Goal: Information Seeking & Learning: Learn about a topic

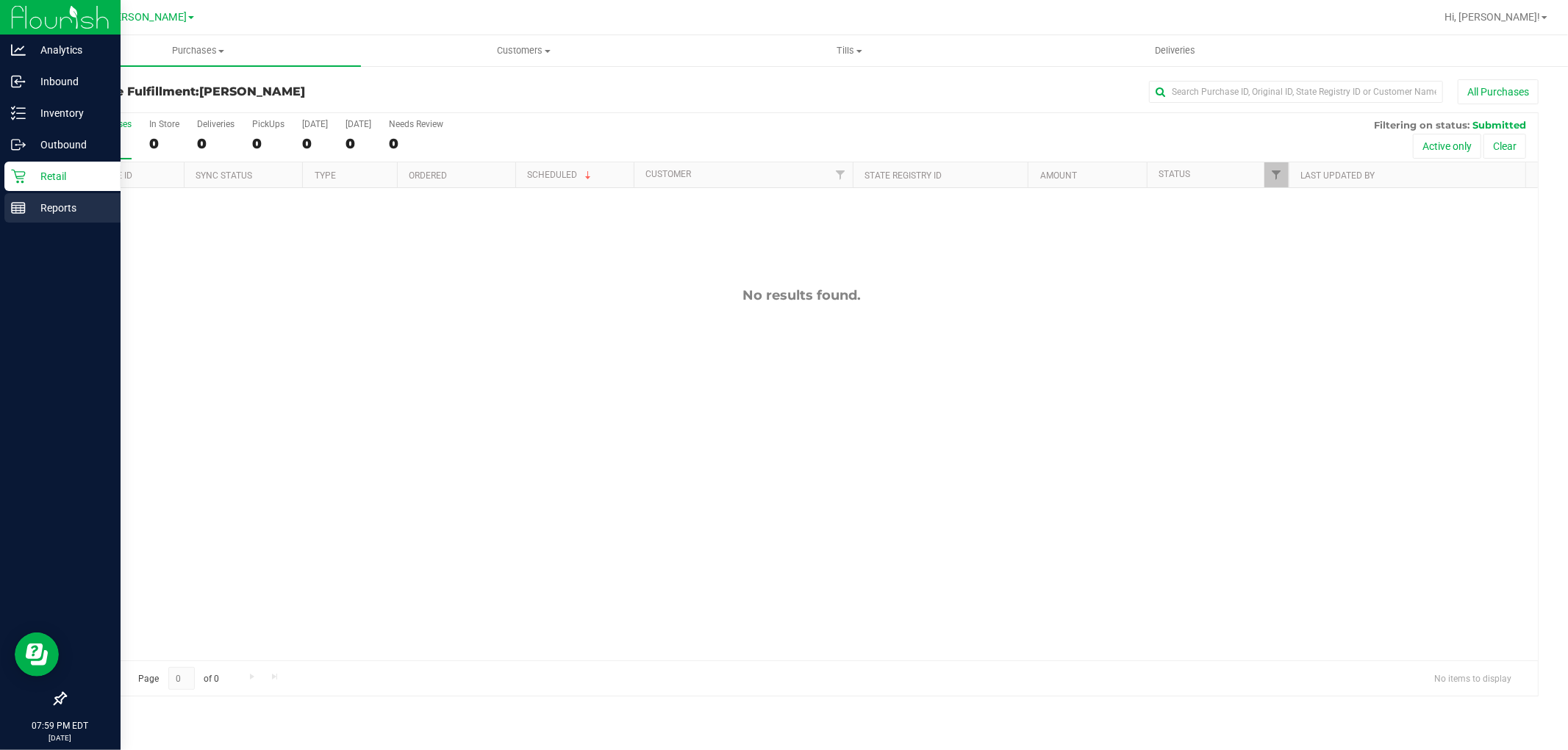
click at [19, 203] on rect at bounding box center [18, 208] width 13 height 10
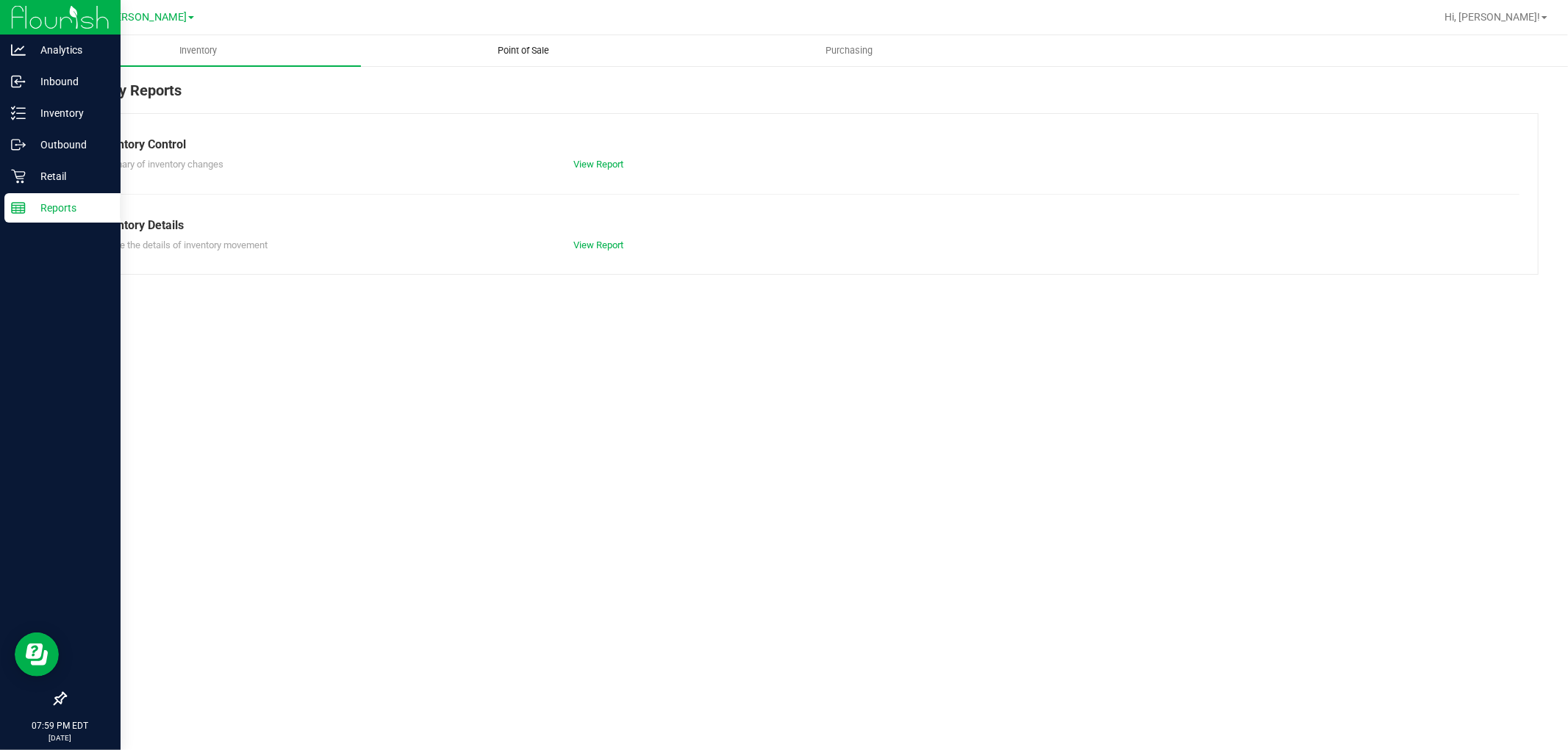
click at [517, 44] on span "Point of Sale" at bounding box center [524, 50] width 91 height 13
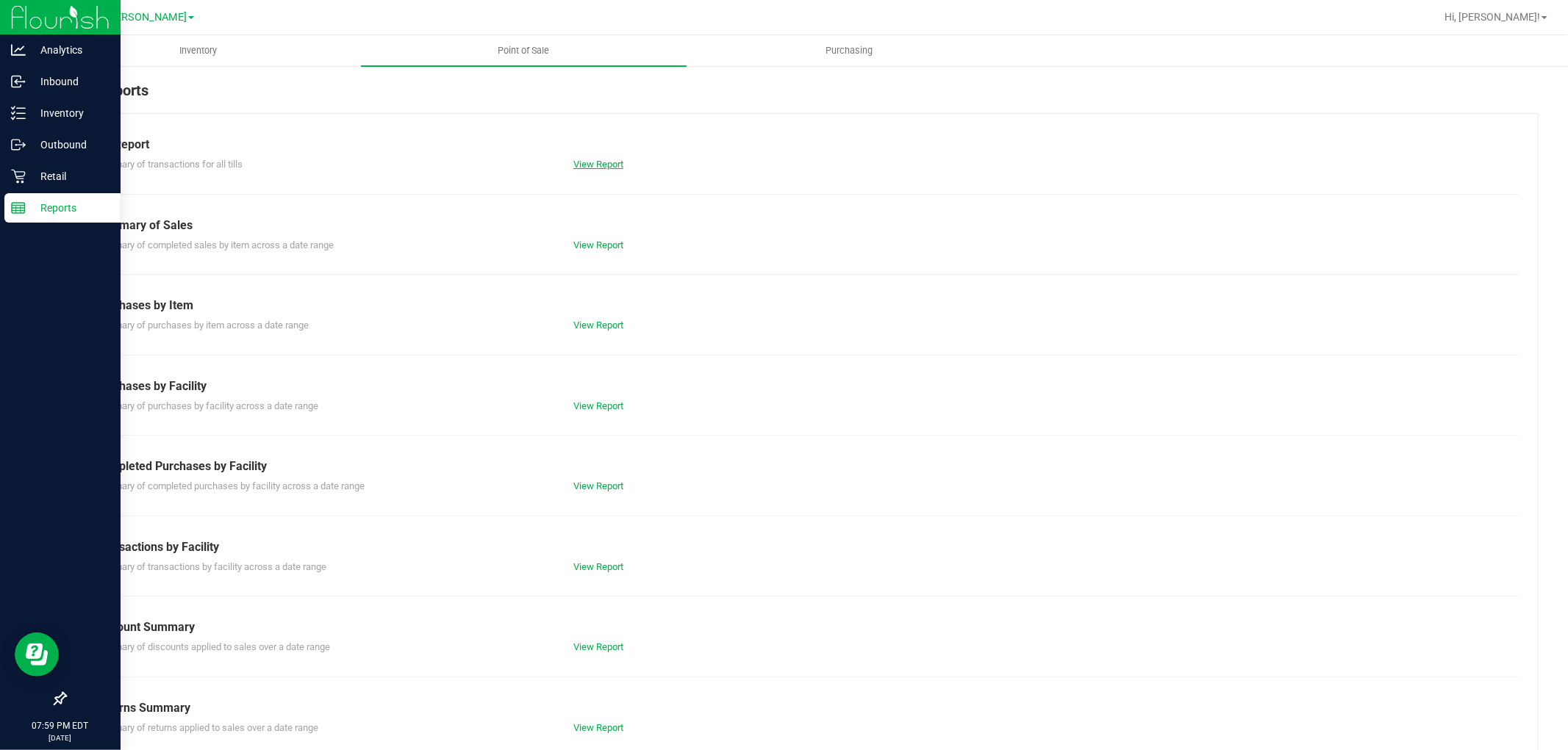
click at [595, 158] on link "View Report" at bounding box center [598, 164] width 50 height 11
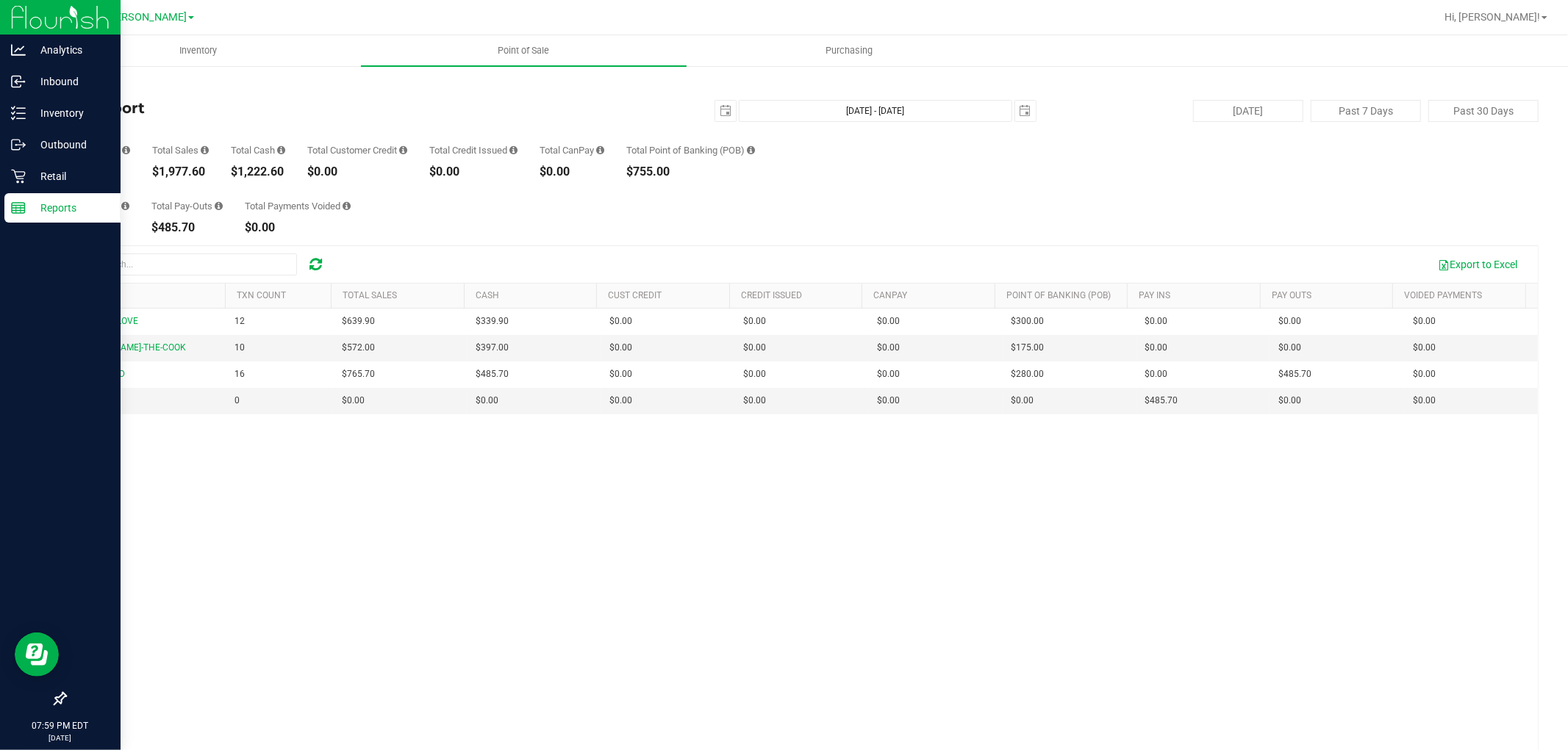
click at [504, 202] on div "Total Pay-Ins $485.70 Total Pay-Outs $485.70 Total Payments Voided $0.00" at bounding box center [801, 206] width 1474 height 56
click at [597, 556] on div "BUDDAHS-LOVE 12 $639.90 $339.90 $0.00 $0.00 $0.00 $0.00 $0.00 $300.00 $0.00 $0.…" at bounding box center [801, 544] width 1472 height 472
click at [866, 638] on div "BUDDAHS-LOVE 12 $639.90 $339.90 $0.00 $0.00 $0.00 $0.00 $0.00 $300.00 $0.00 $0.…" at bounding box center [801, 544] width 1472 height 472
click at [796, 221] on div "Total Pay-Ins $485.70 Total Pay-Outs $485.70 Total Payments Voided $0.00" at bounding box center [801, 206] width 1474 height 56
click at [24, 173] on icon at bounding box center [18, 176] width 14 height 14
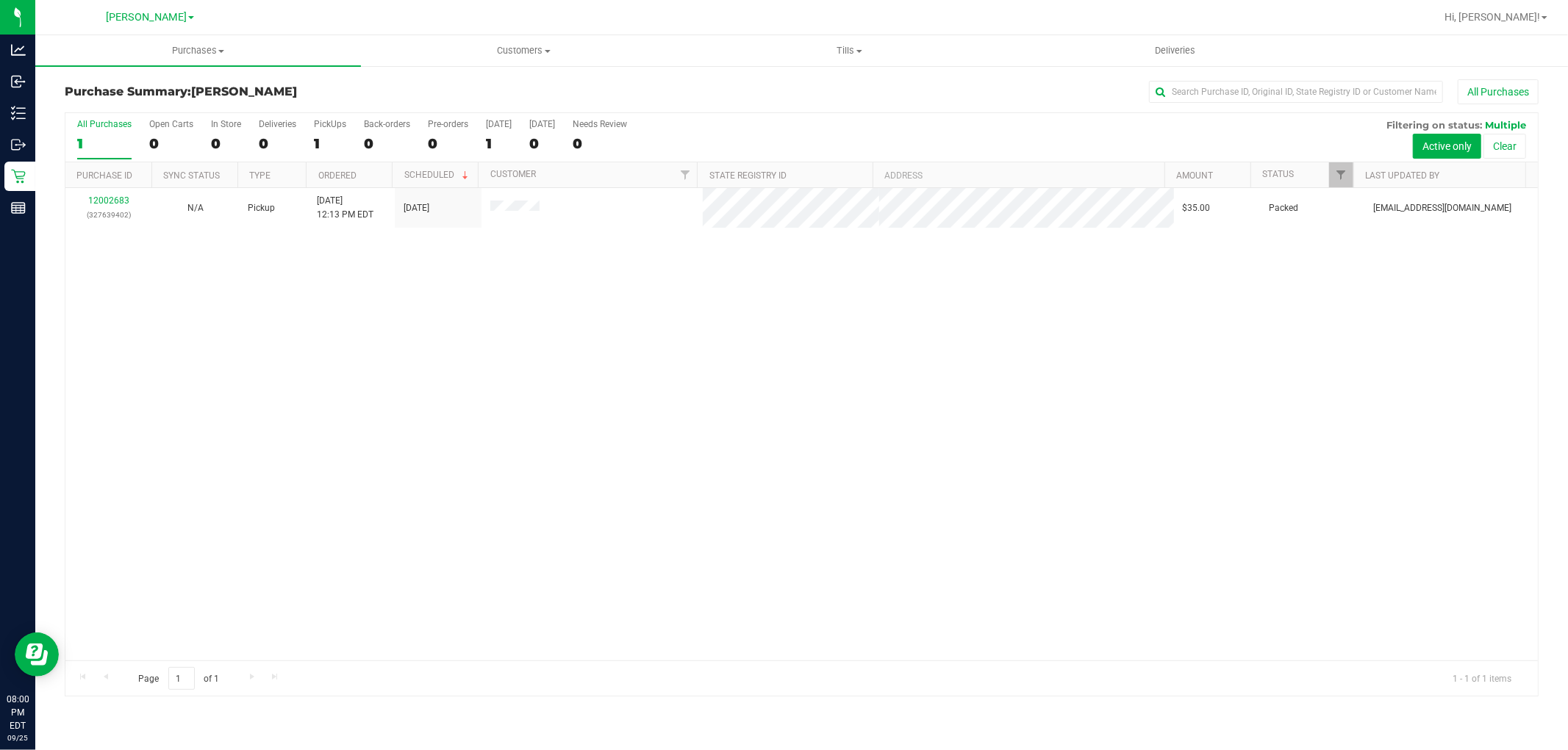
click at [508, 263] on div "12002683 (327639402) N/A Pickup [DATE] 12:13 PM EDT 9/25/2025 $35.00 Packed [EM…" at bounding box center [801, 424] width 1472 height 472
click at [652, 304] on div "12002683 (327639402) N/A Pickup [DATE] 12:13 PM EDT 9/25/2025 $35.00 Packed [EM…" at bounding box center [801, 424] width 1472 height 472
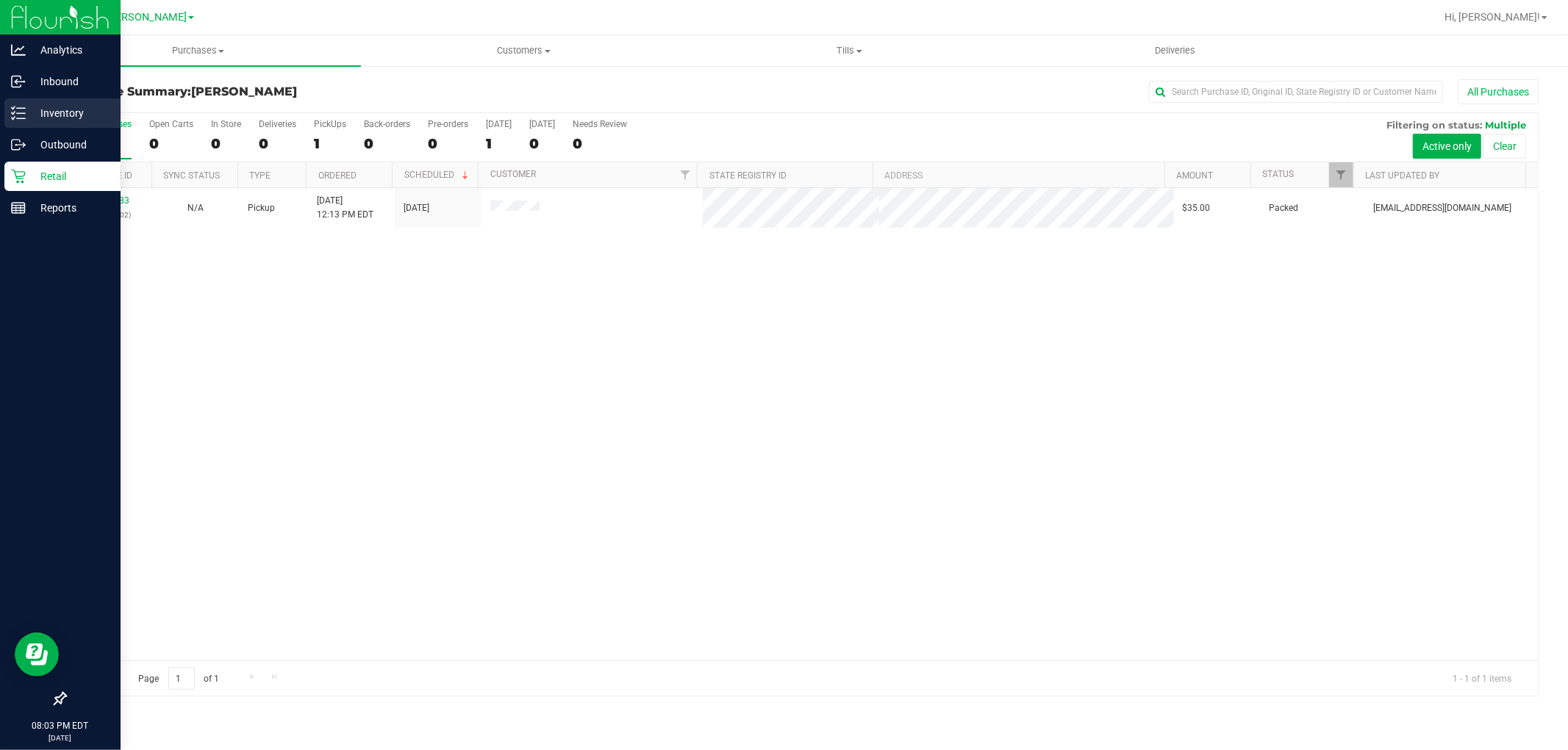
click at [59, 106] on p "Inventory" at bounding box center [69, 113] width 88 height 18
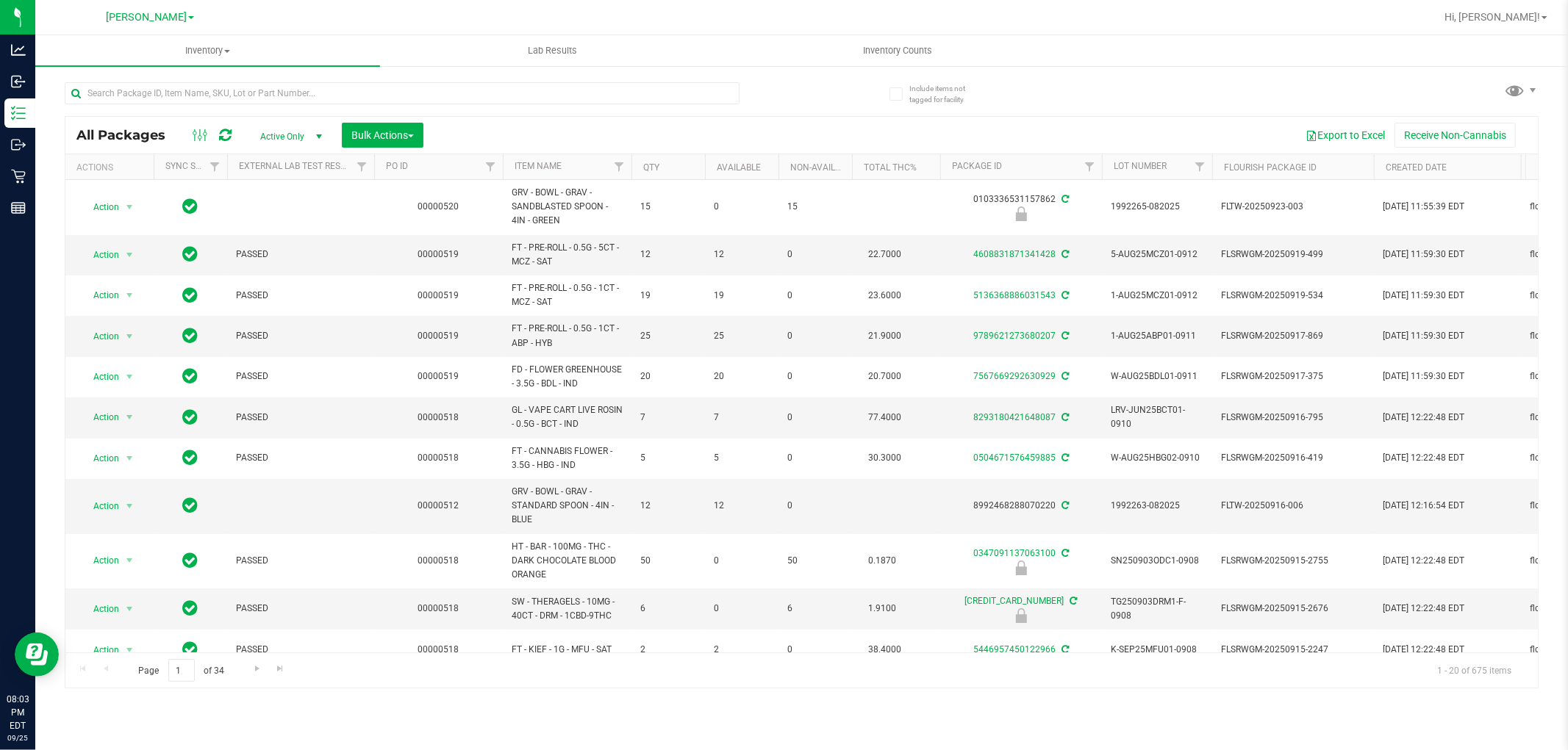
click at [811, 108] on div "All Packages Active Only Active Only Lab Samples Locked All External Internal B…" at bounding box center [801, 379] width 1474 height 620
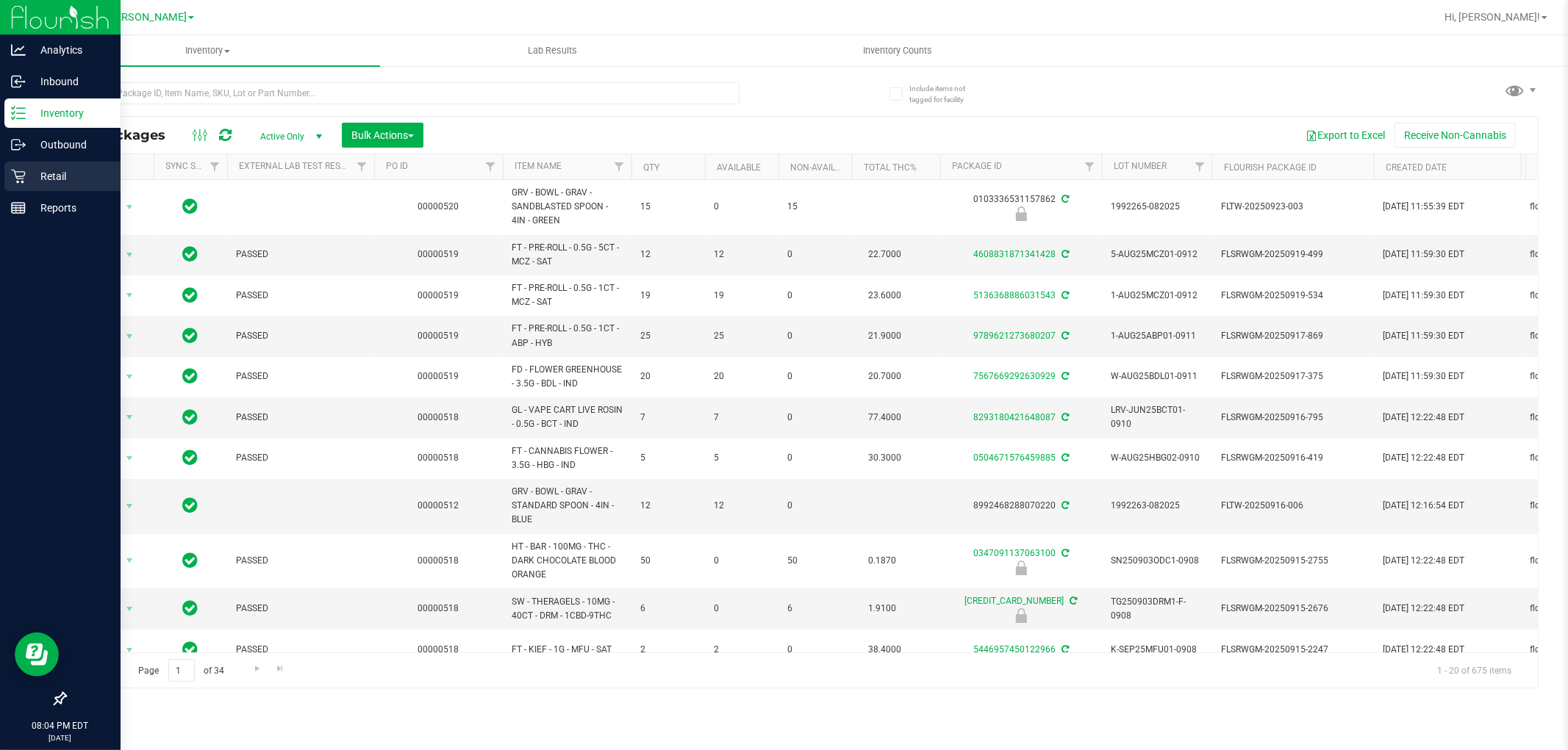
click at [33, 171] on p "Retail" at bounding box center [69, 176] width 88 height 18
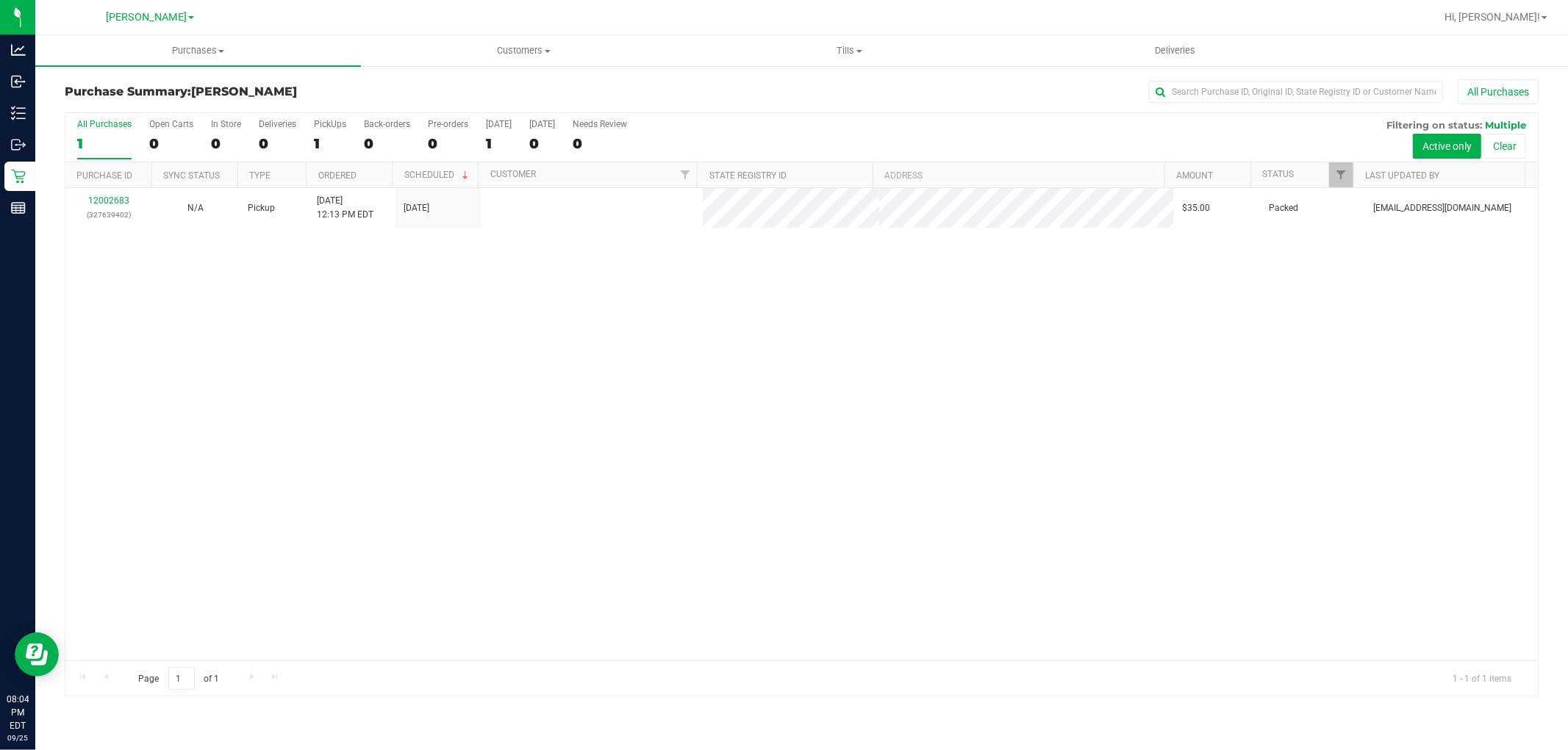
click at [668, 308] on div "12002683 (327639402) N/A Pickup [DATE] 12:13 PM EDT 9/25/2025 $35.00 Packed [EM…" at bounding box center [801, 424] width 1472 height 472
click at [715, 386] on div "12002683 (327639402) N/A Pickup [DATE] 12:13 PM EDT 9/25/2025 $35.00 Packed [EM…" at bounding box center [801, 424] width 1472 height 472
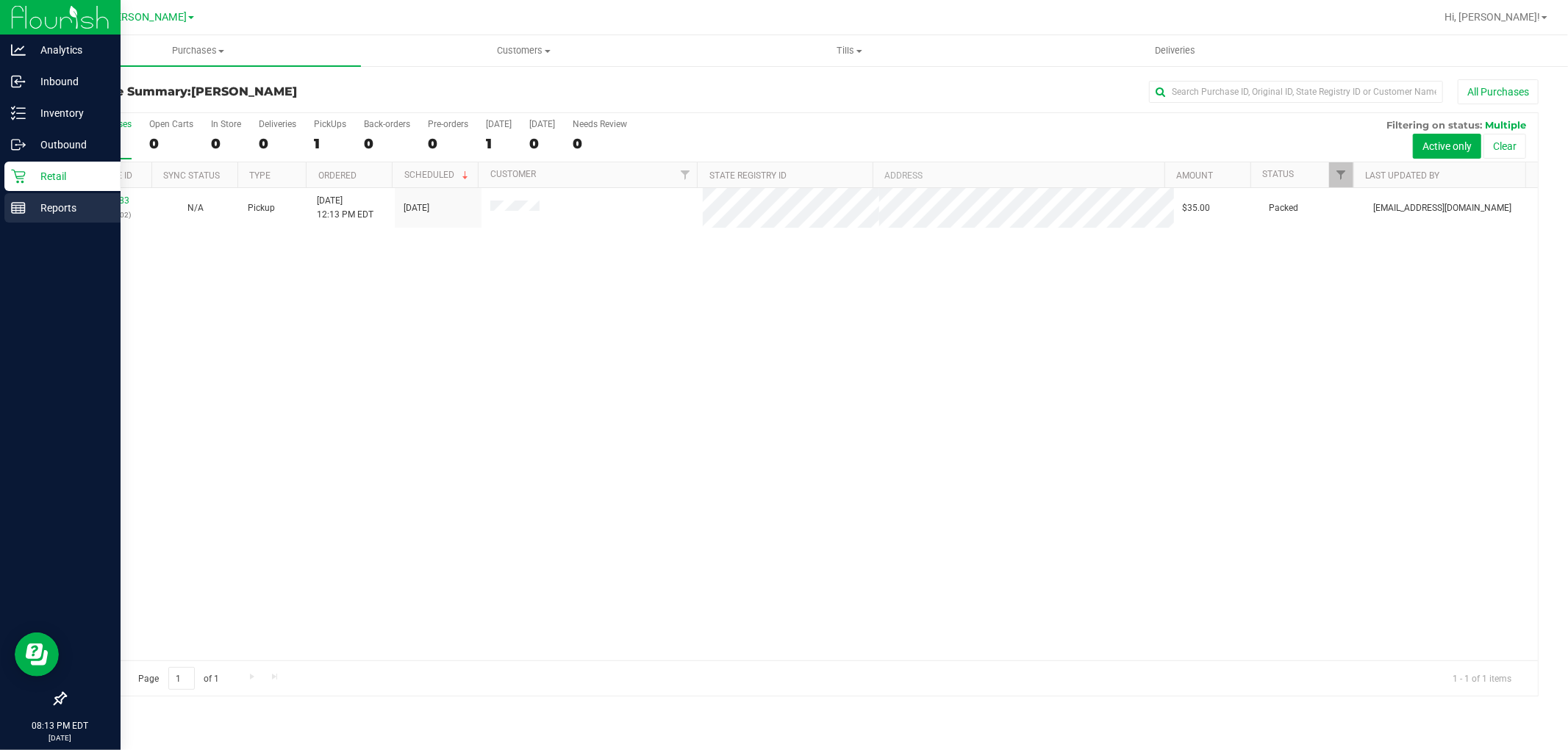
click at [8, 204] on div "Reports" at bounding box center [62, 208] width 116 height 30
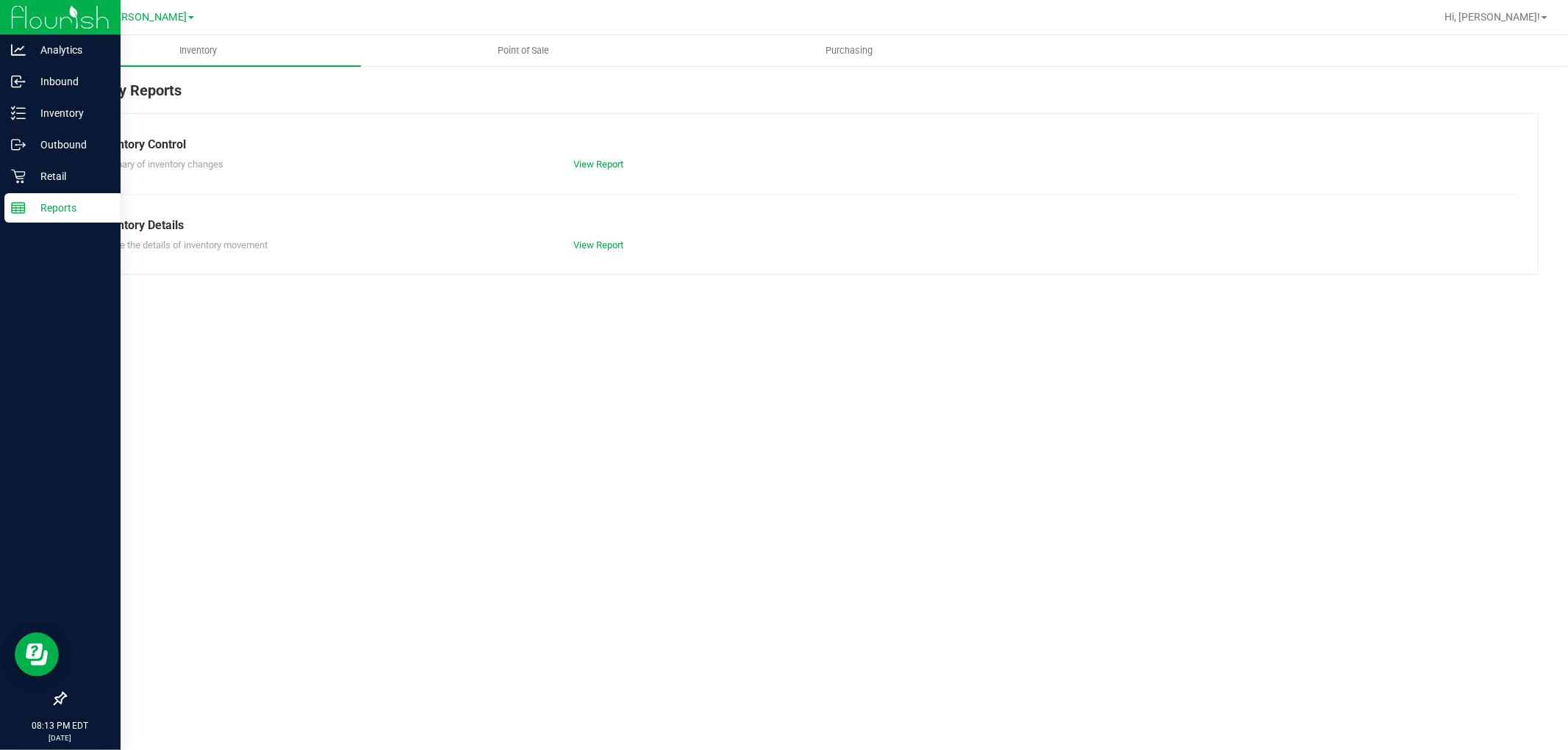
click at [631, 379] on div "Inventory Point of Sale Purchasing Inventory Reports Inventory Control Summary …" at bounding box center [801, 393] width 1533 height 715
click at [631, 378] on div "Inventory Point of Sale Purchasing Inventory Reports Inventory Control Summary …" at bounding box center [801, 393] width 1533 height 715
click at [508, 42] on uib-tab-heading "Point of Sale" at bounding box center [523, 51] width 324 height 30
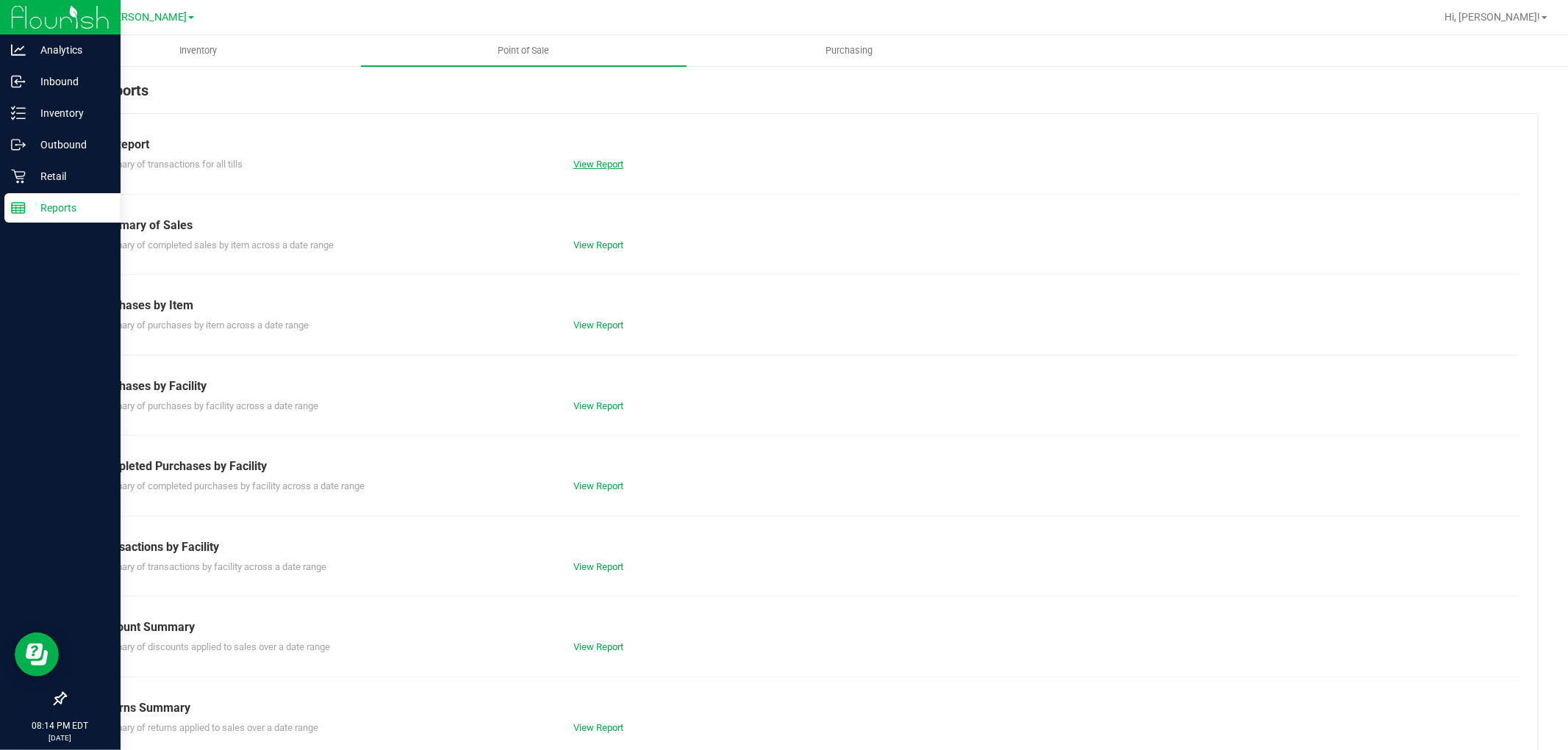
click at [610, 162] on link "View Report" at bounding box center [598, 164] width 50 height 11
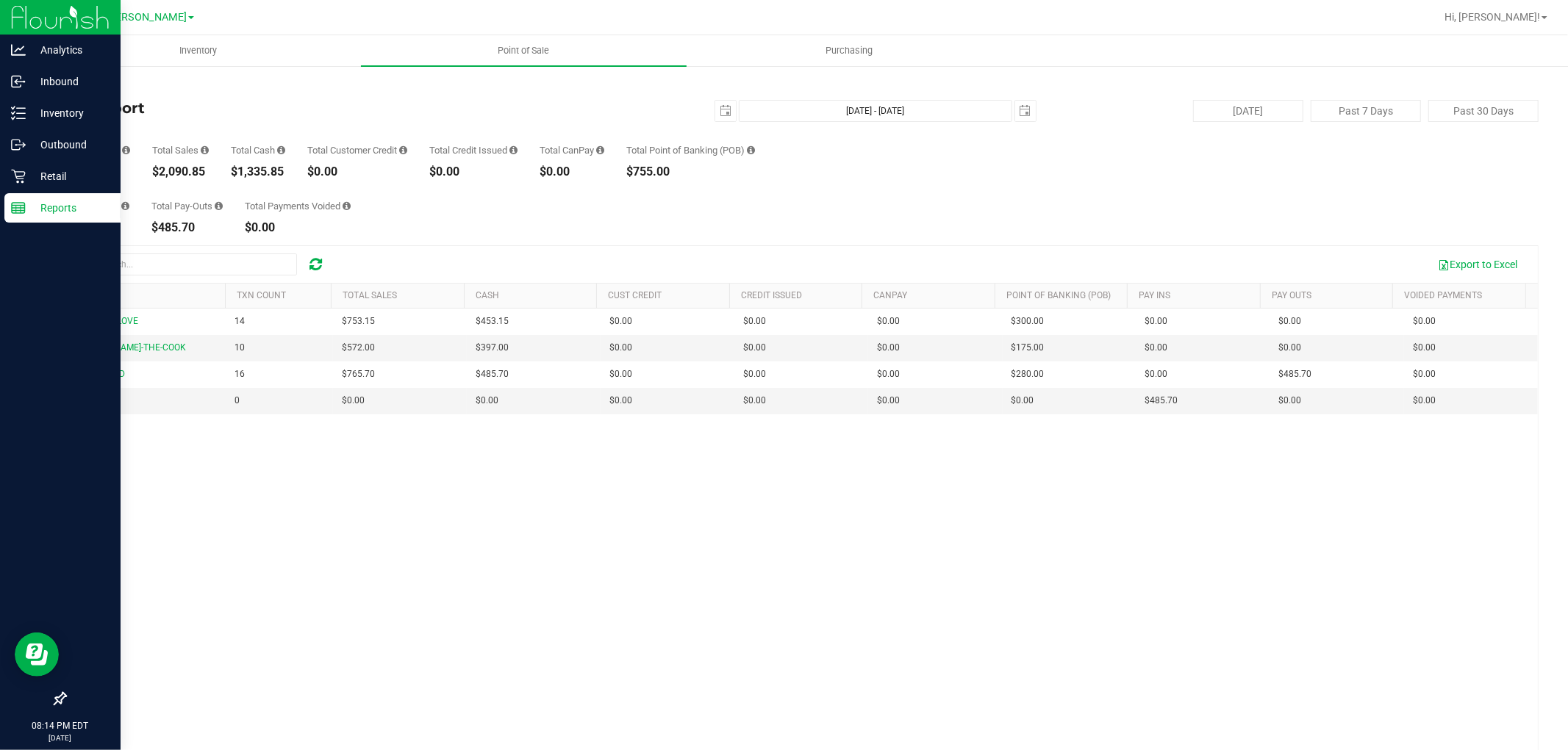
click at [464, 233] on div "Back Till Report [DATE] [DATE] - [DATE] [DATE] [DATE] Past 7 Days Past 30 Days …" at bounding box center [801, 448] width 1474 height 738
click at [695, 509] on div "BUDDAHS-LOVE 14 $753.15 $453.15 $0.00 $0.00 $0.00 $0.00 $0.00 $300.00 $0.00 $0.…" at bounding box center [801, 544] width 1472 height 472
click at [708, 541] on div "BUDDAHS-LOVE 14 $753.15 $453.15 $0.00 $0.00 $0.00 $0.00 $0.00 $300.00 $0.00 $0.…" at bounding box center [801, 544] width 1472 height 472
click at [127, 172] on div "40" at bounding box center [98, 172] width 66 height 12
click at [50, 204] on p "Reports" at bounding box center [69, 208] width 88 height 18
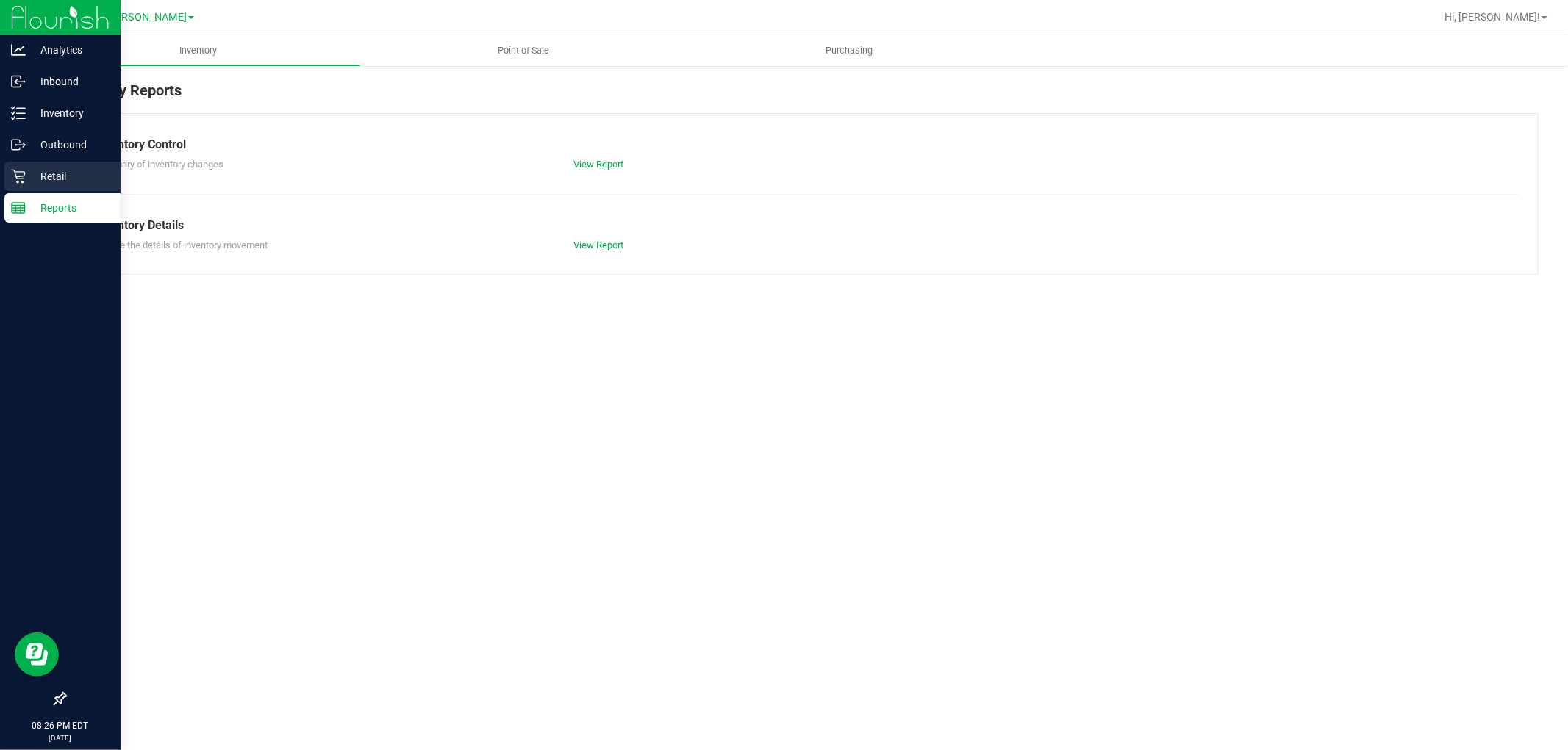
click at [46, 180] on p "Retail" at bounding box center [69, 176] width 88 height 18
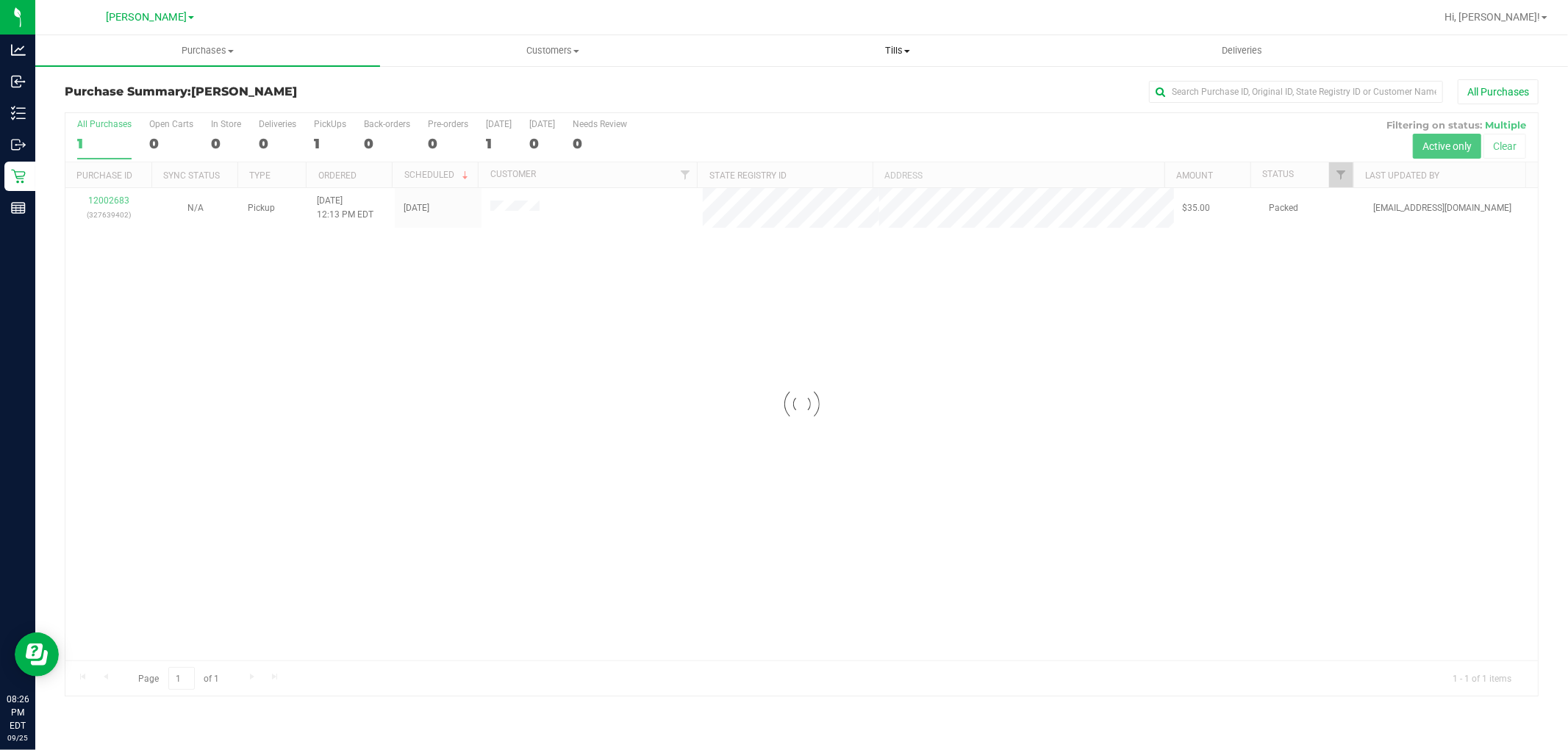
click at [889, 52] on span "Tills" at bounding box center [897, 50] width 344 height 13
click at [858, 84] on li "Manage tills" at bounding box center [896, 89] width 344 height 18
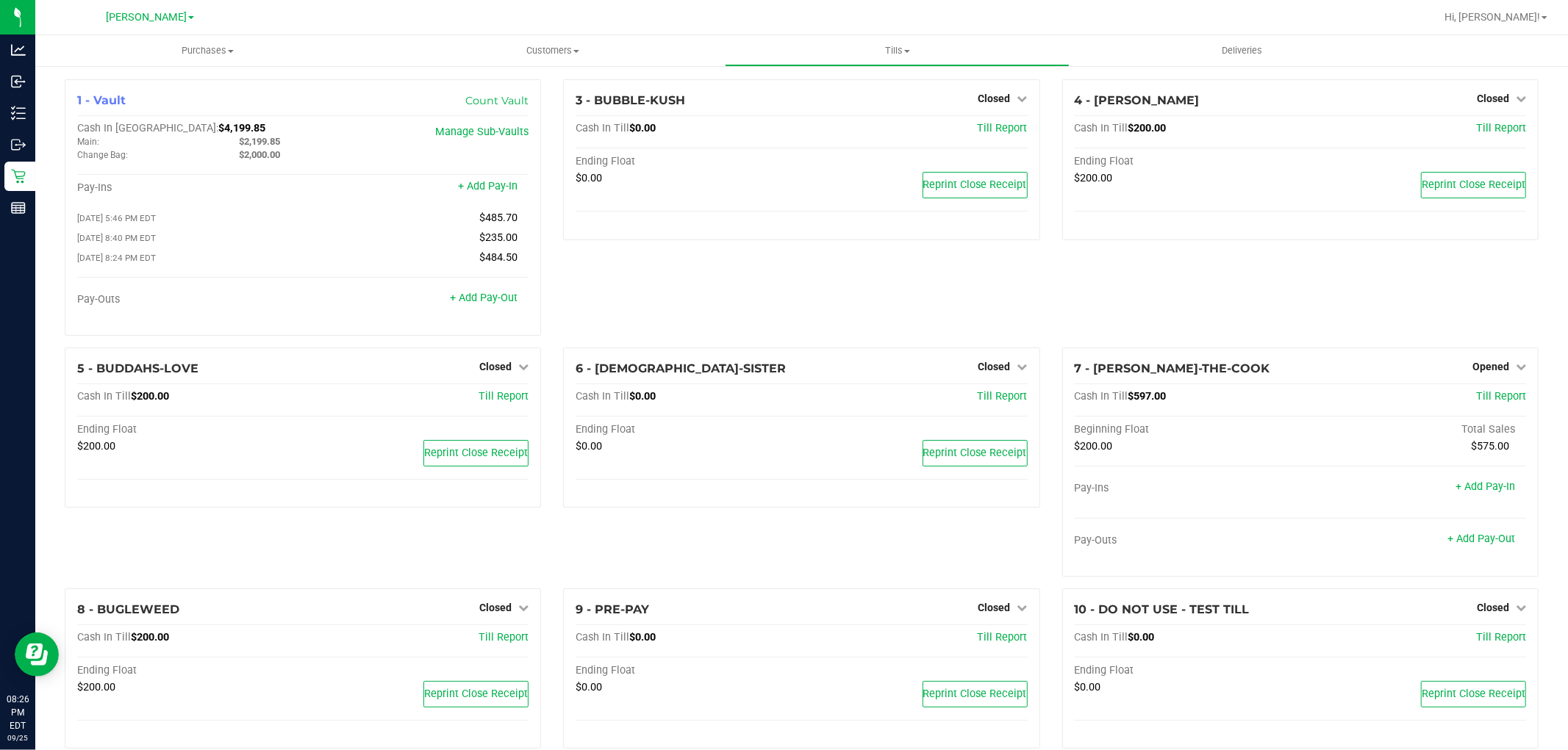
click at [1115, 311] on div "4 - [PERSON_NAME] Closed Open Till Cash In Till $200.00 Till Report Ending Floa…" at bounding box center [1300, 214] width 498 height 268
click at [1476, 371] on span "Opened" at bounding box center [1490, 366] width 37 height 12
click at [1472, 403] on link "Close Till" at bounding box center [1491, 396] width 40 height 12
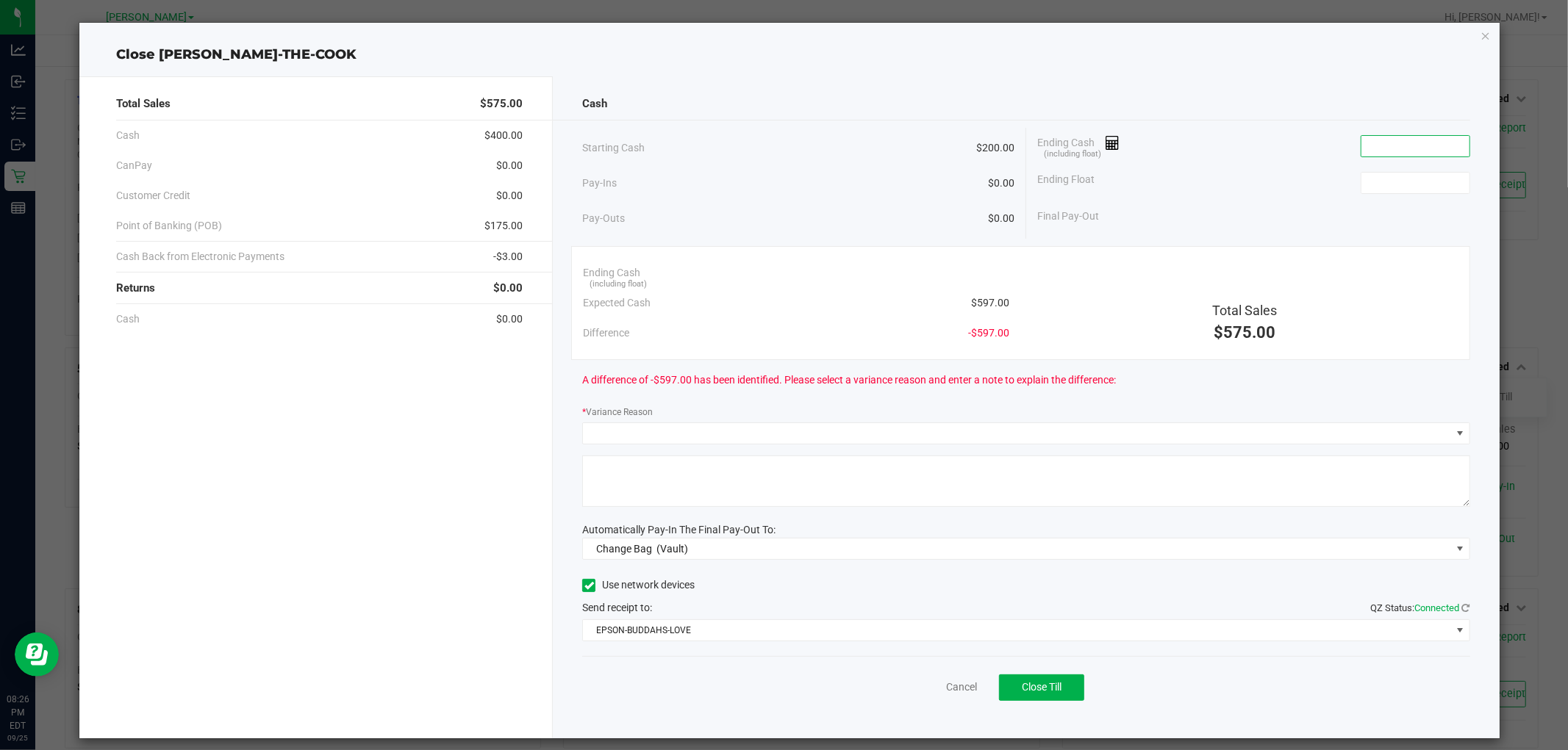
click at [1399, 150] on input at bounding box center [1415, 146] width 108 height 20
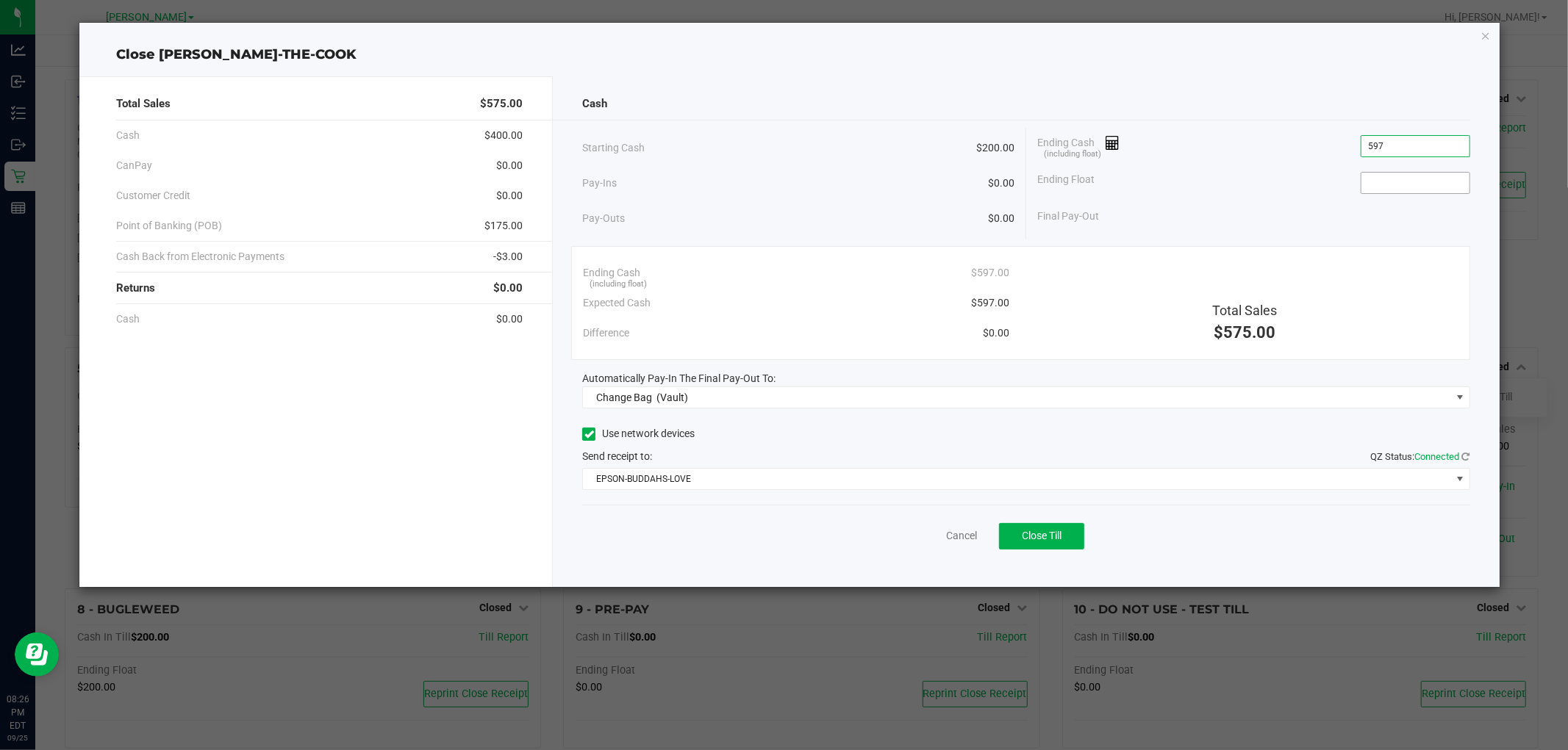
type input "$597.00"
click at [1420, 179] on input at bounding box center [1415, 183] width 108 height 20
type input "$200.00"
click at [1484, 34] on icon "button" at bounding box center [1485, 35] width 10 height 18
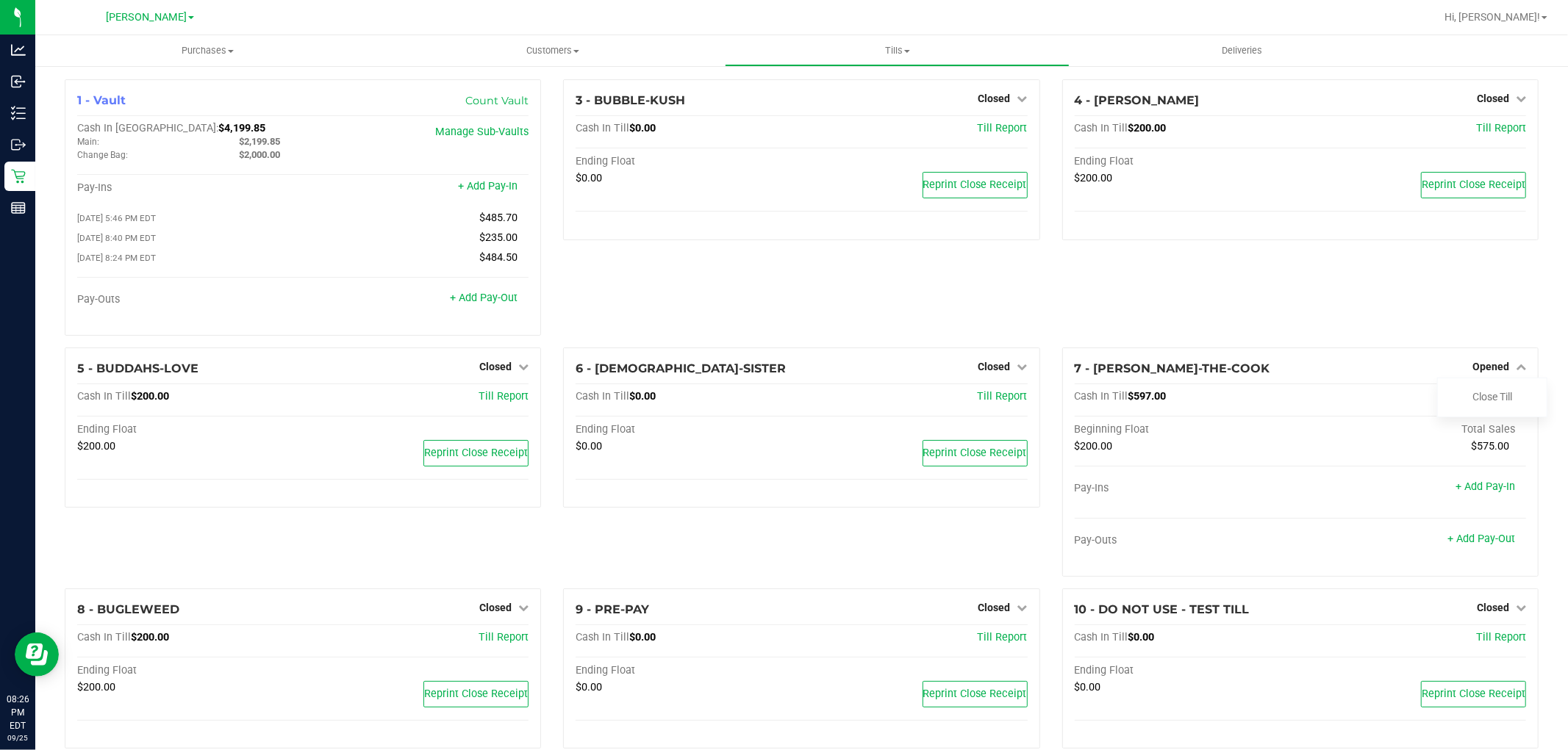
click at [1320, 283] on div "4 - [PERSON_NAME] Closed Open Till Cash In Till $200.00 Till Report Ending Floa…" at bounding box center [1300, 214] width 498 height 268
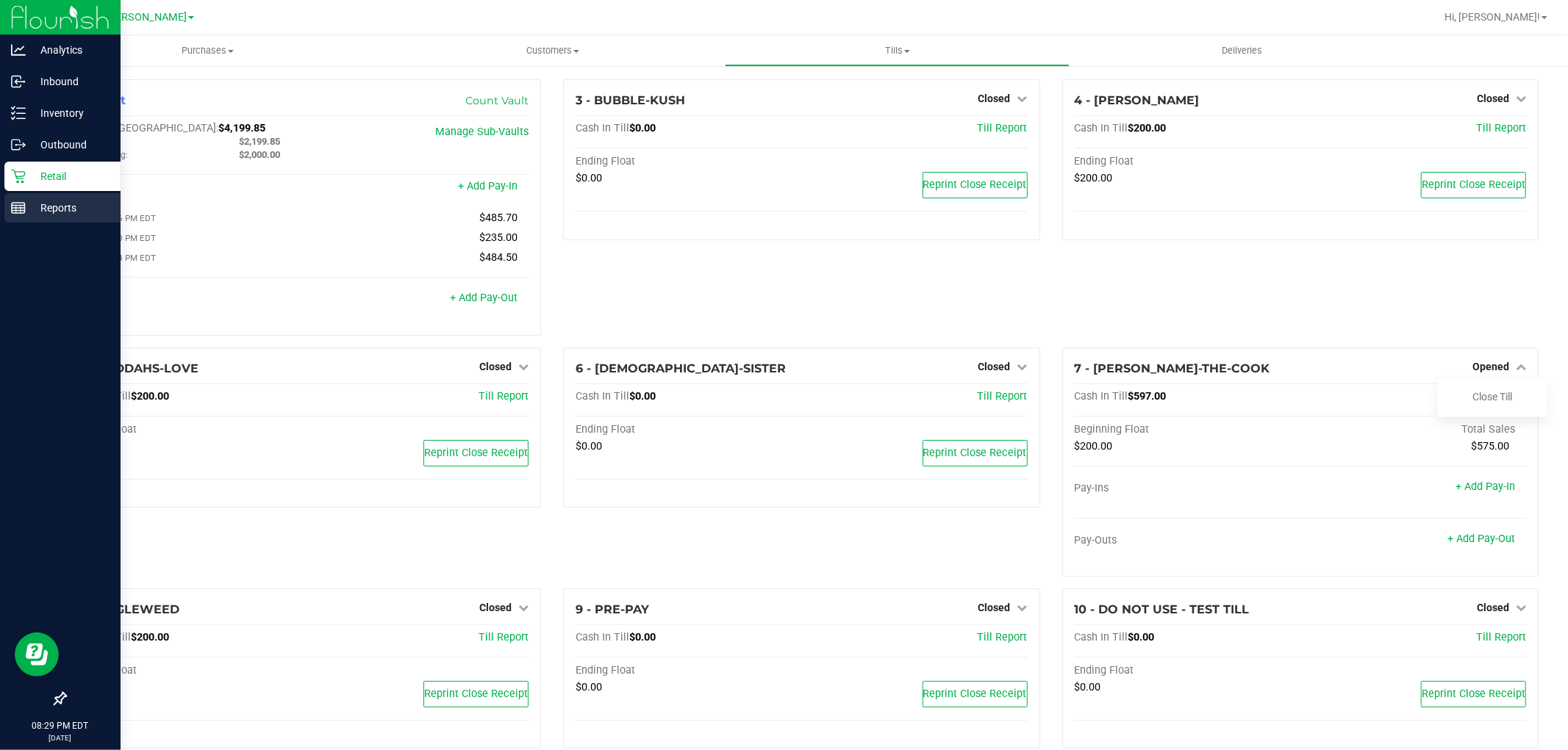
click at [20, 208] on line at bounding box center [20, 209] width 0 height 7
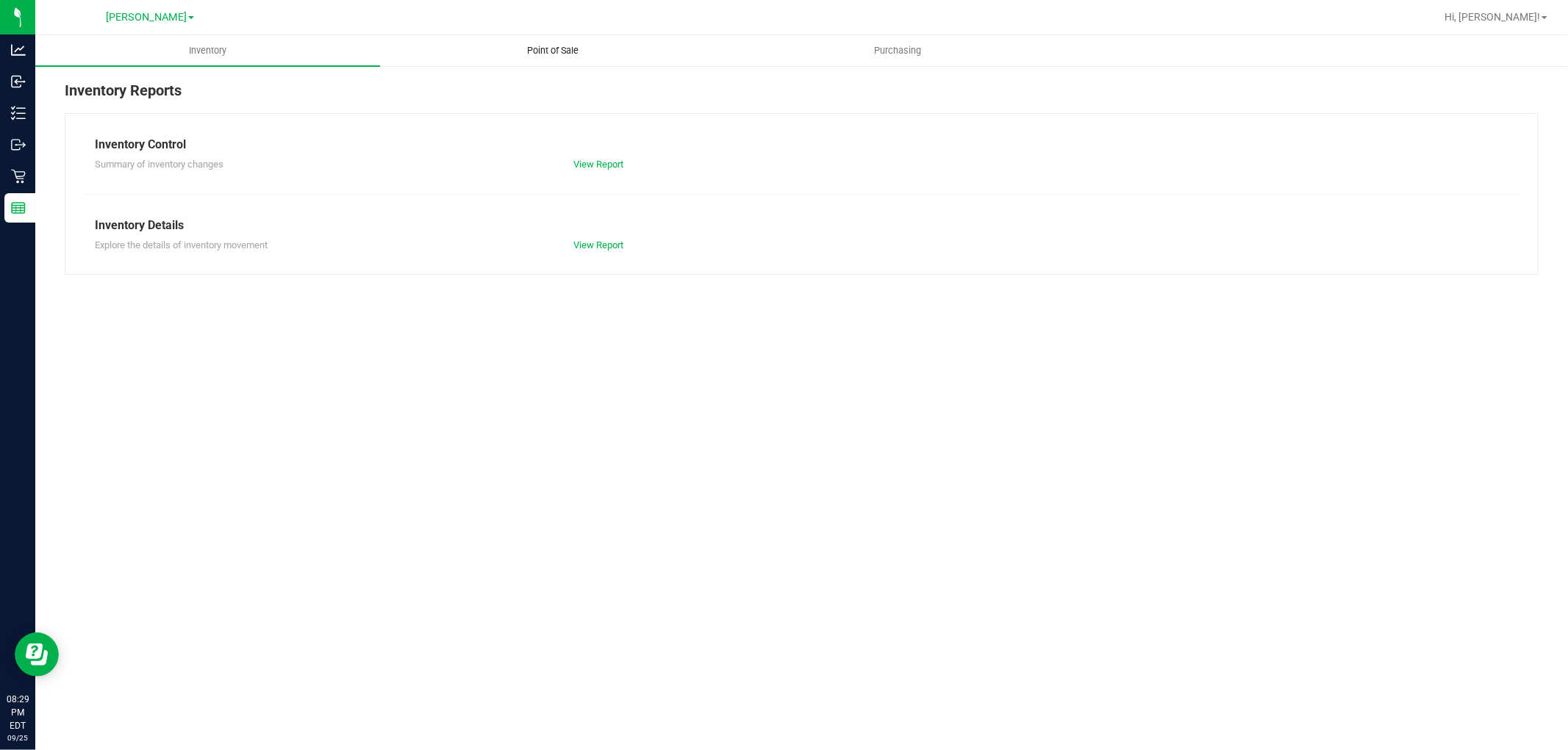
click at [547, 52] on span "Point of Sale" at bounding box center [553, 50] width 91 height 13
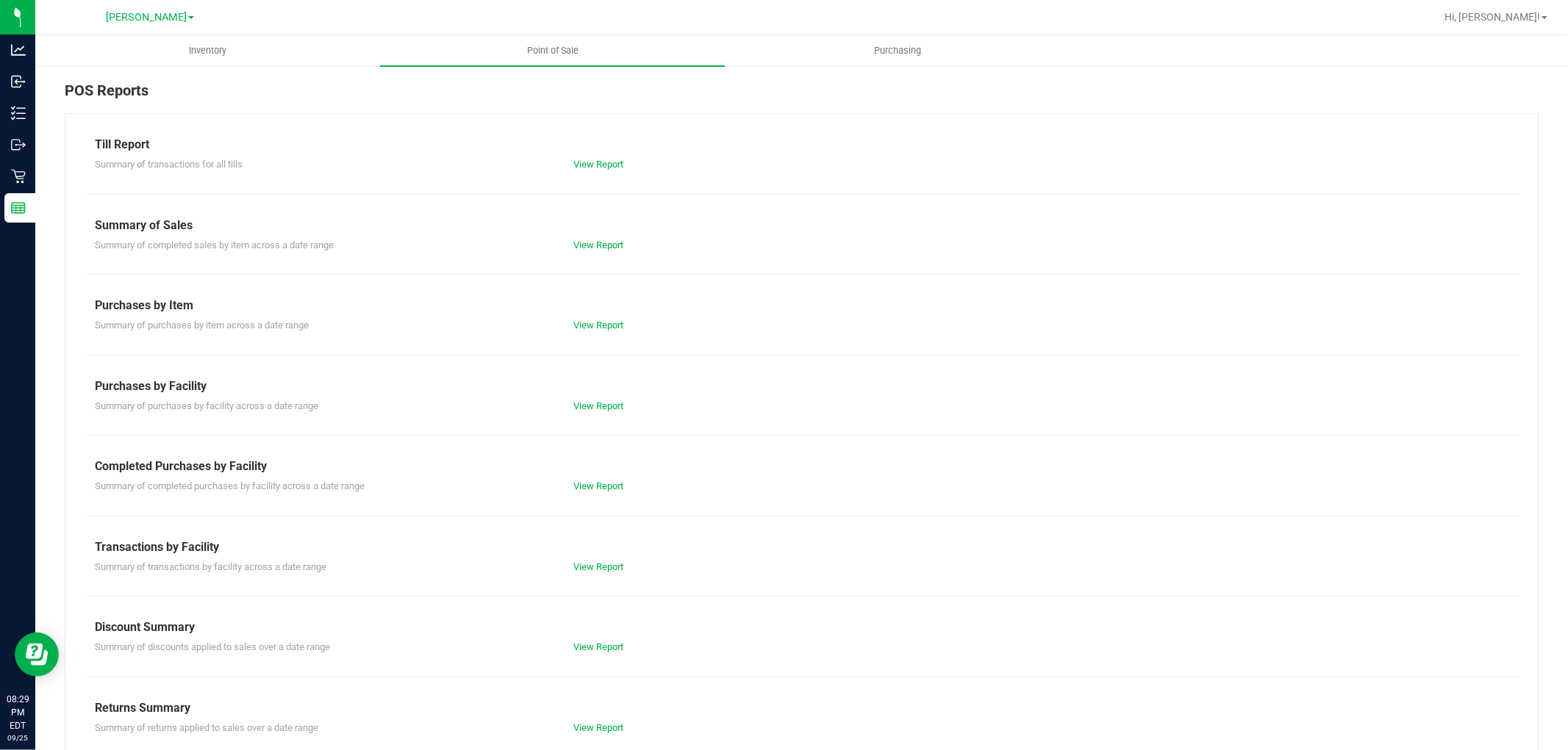
click at [604, 478] on div "Summary of completed purchases by facility across a date range View Report" at bounding box center [801, 485] width 1435 height 19
click at [606, 487] on link "View Report" at bounding box center [598, 486] width 50 height 11
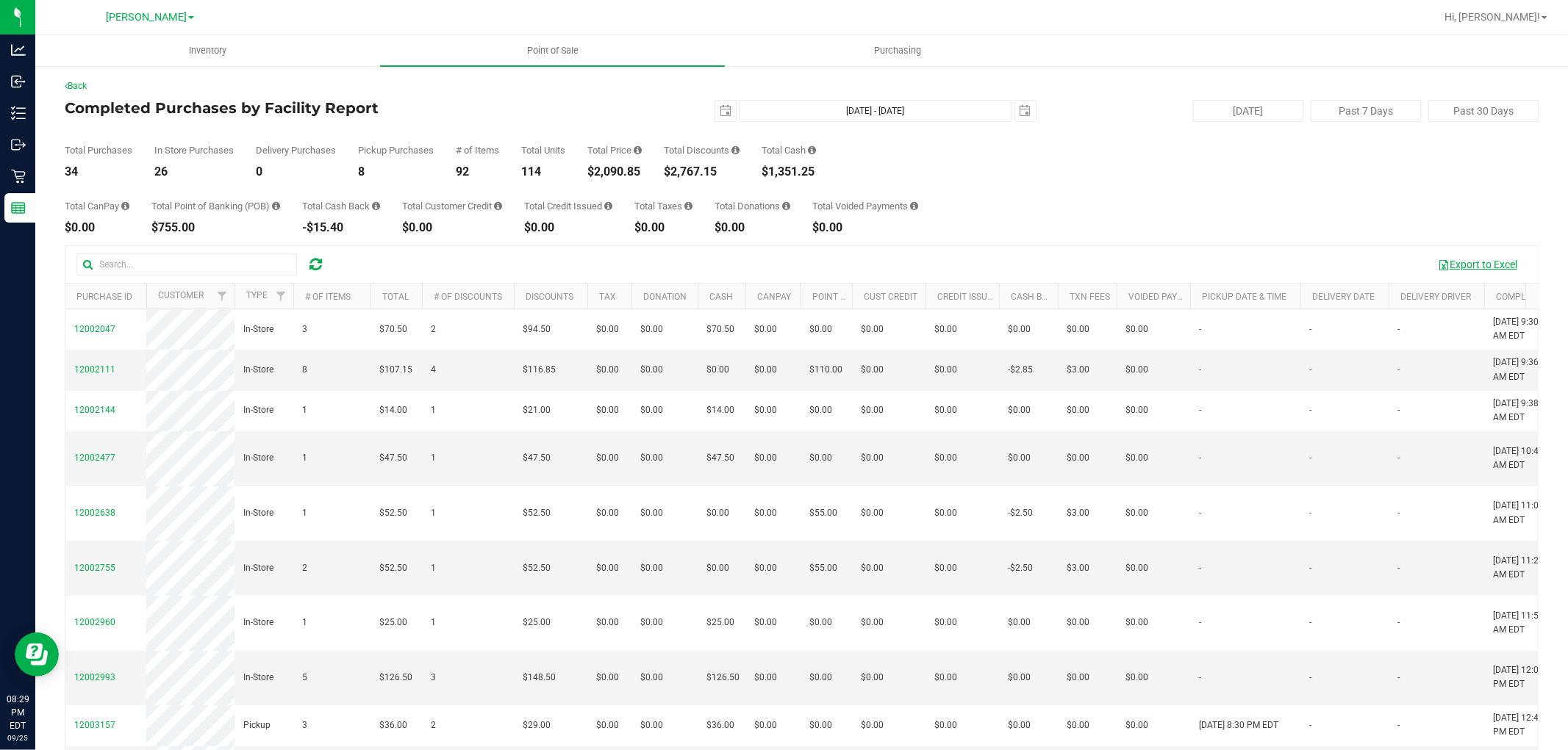
click at [1451, 265] on button "Export to Excel" at bounding box center [1477, 265] width 98 height 25
click at [1182, 181] on div "Total CanPay $0.00 Total Point of Banking (POB) $755.00 Total Cash Back -$15.40…" at bounding box center [801, 206] width 1474 height 56
click at [1100, 193] on div "Total CanPay $0.00 Total Point of Banking (POB) $755.00 Total Cash Back -$15.40…" at bounding box center [801, 206] width 1474 height 56
click at [1225, 215] on div "Total CanPay $0.00 Total Point of Banking (POB) $755.00 Total Cash Back -$15.40…" at bounding box center [801, 206] width 1474 height 56
click at [1074, 187] on div "Total CanPay $0.00 Total Point of Banking (POB) $755.00 Total Cash Back -$15.40…" at bounding box center [801, 206] width 1474 height 56
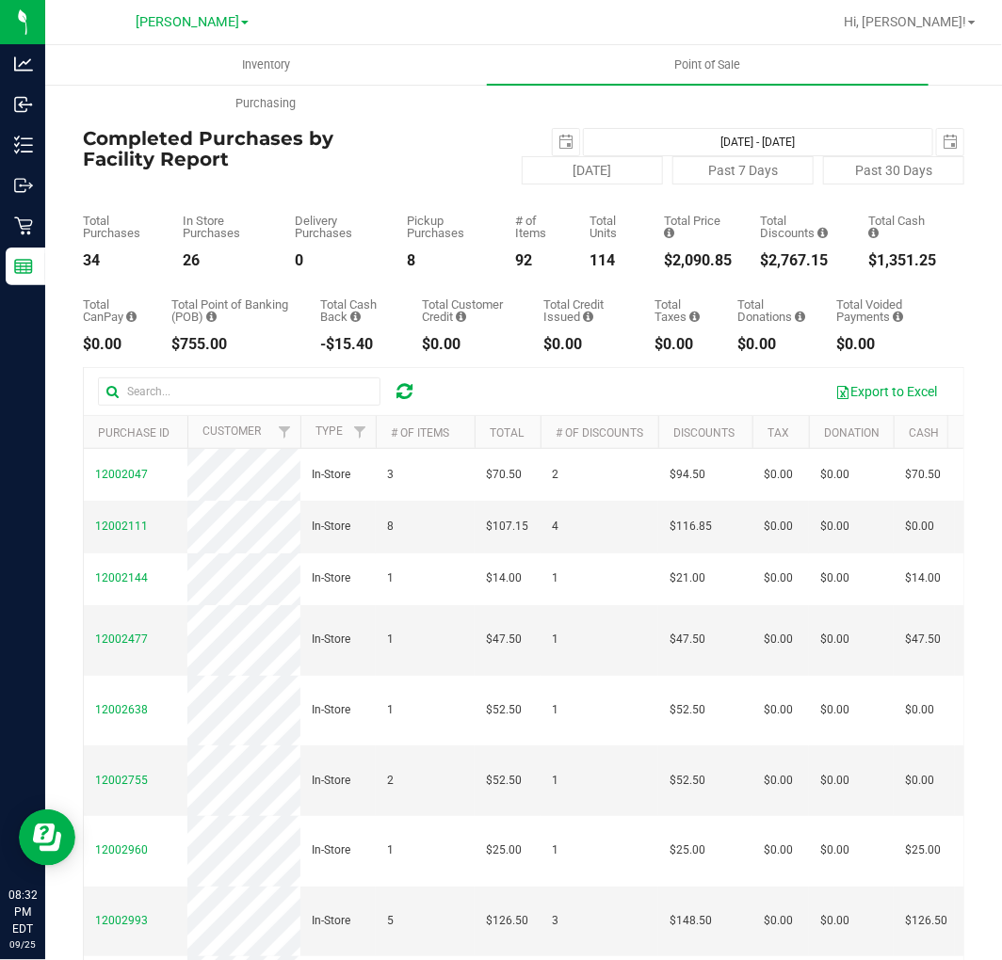
click at [369, 298] on div "Total Cash Back" at bounding box center [356, 310] width 73 height 24
click at [340, 298] on div "Total Cash Back" at bounding box center [356, 310] width 73 height 24
click at [324, 184] on div "Total Purchases 34 In Store Purchases 26 Delivery Purchases 0 Pickup Purchases …" at bounding box center [523, 226] width 881 height 84
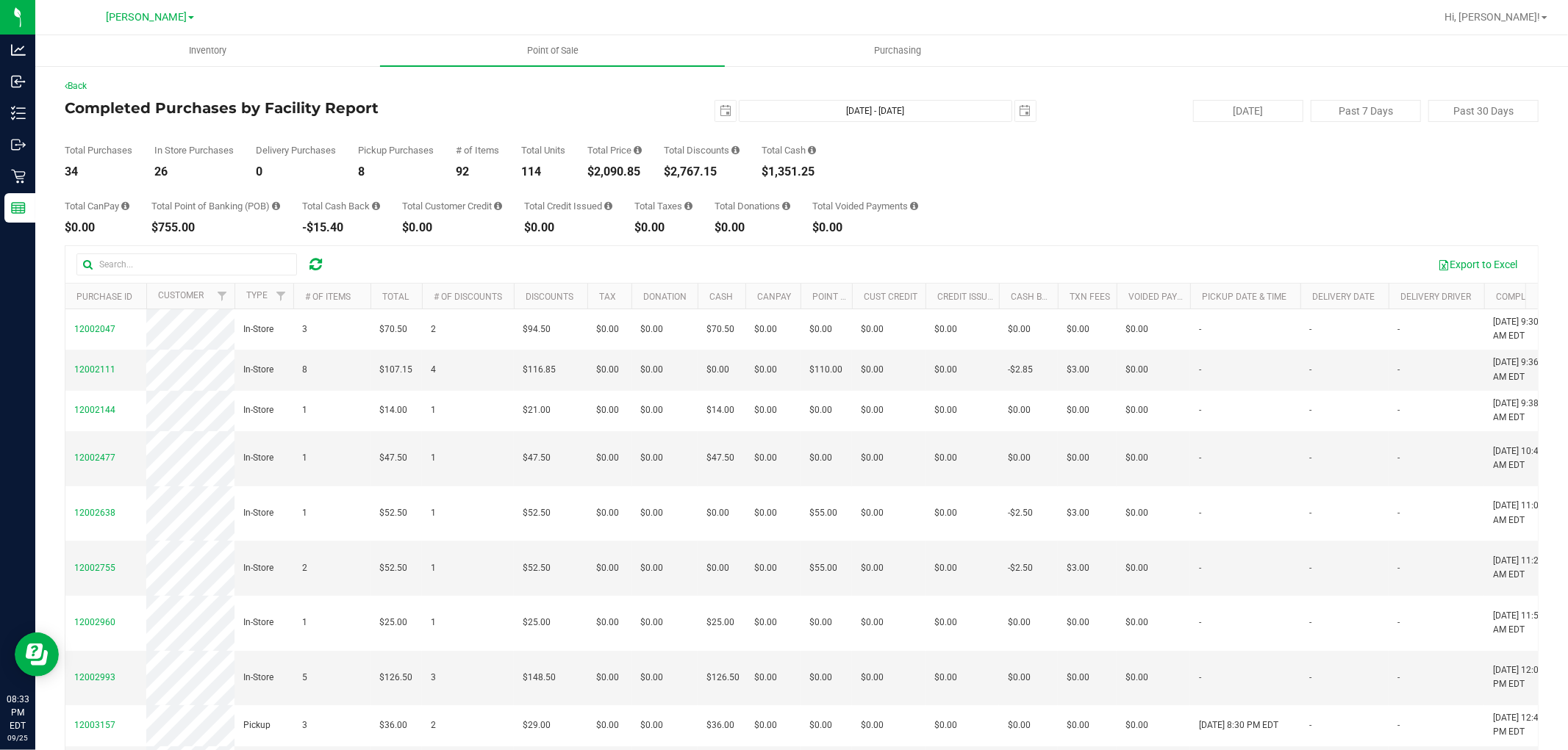
click at [1135, 201] on div "Total CanPay $0.00 Total Point of Banking (POB) $755.00 Total Cash Back -$15.40…" at bounding box center [801, 206] width 1474 height 56
click at [422, 192] on div "Total CanPay $0.00 Total Point of Banking (POB) $755.00 Total Cash Back -$15.40…" at bounding box center [801, 206] width 1474 height 56
click at [720, 104] on span "select" at bounding box center [725, 111] width 20 height 20
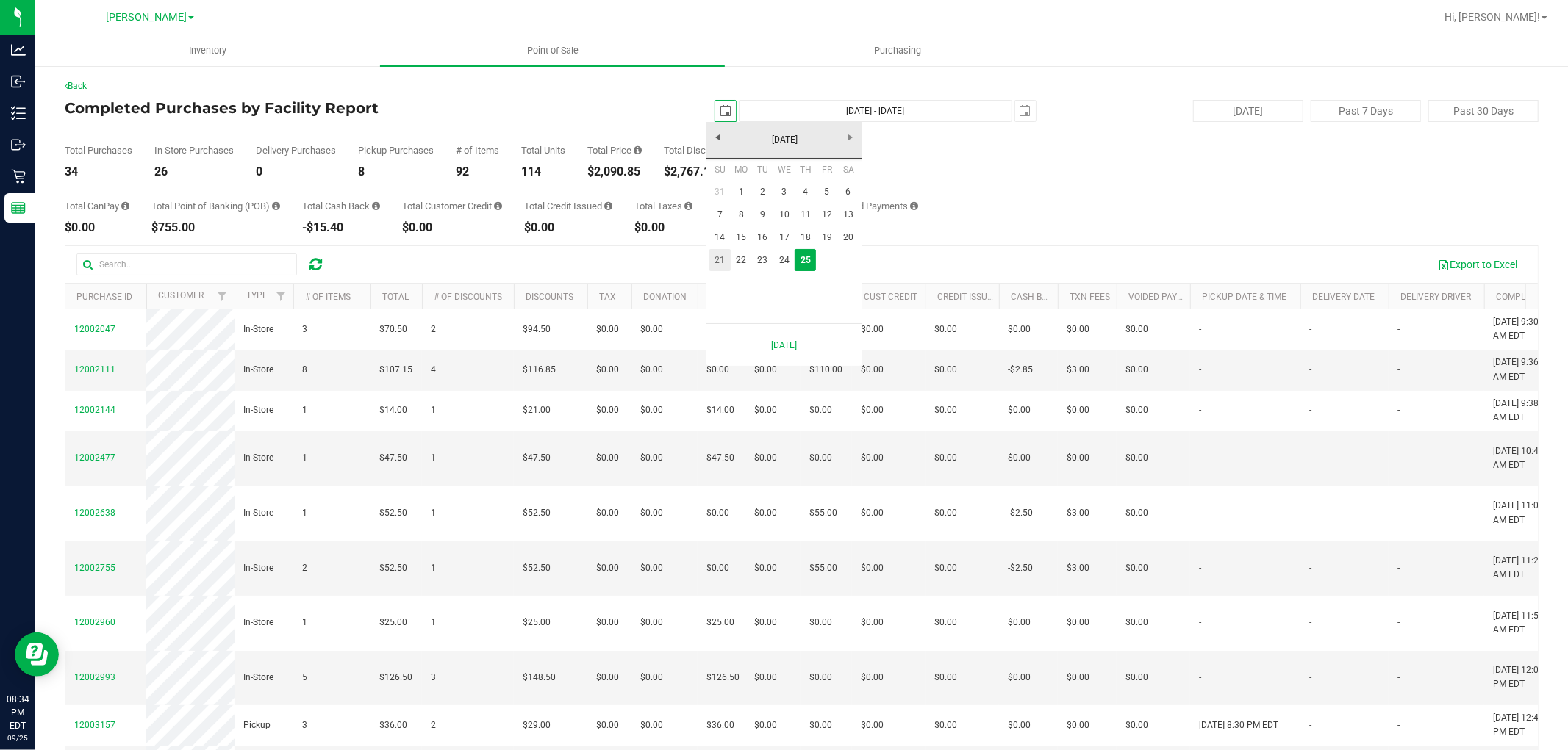
scroll to position [0, 37]
click at [735, 258] on link "22" at bounding box center [741, 260] width 21 height 23
type input "[DATE]"
type input "[DATE] - [DATE]"
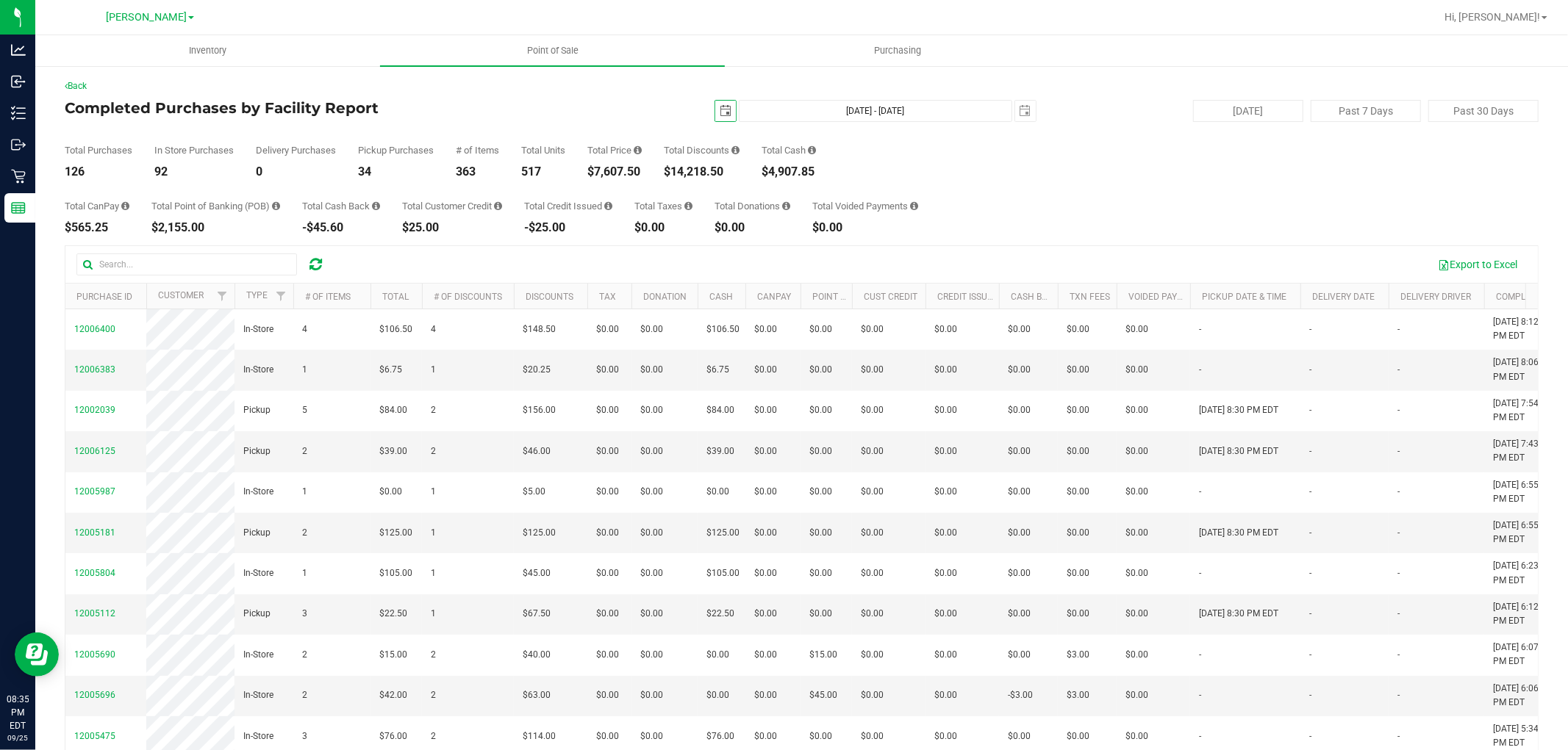
click at [725, 112] on span "select" at bounding box center [725, 111] width 20 height 20
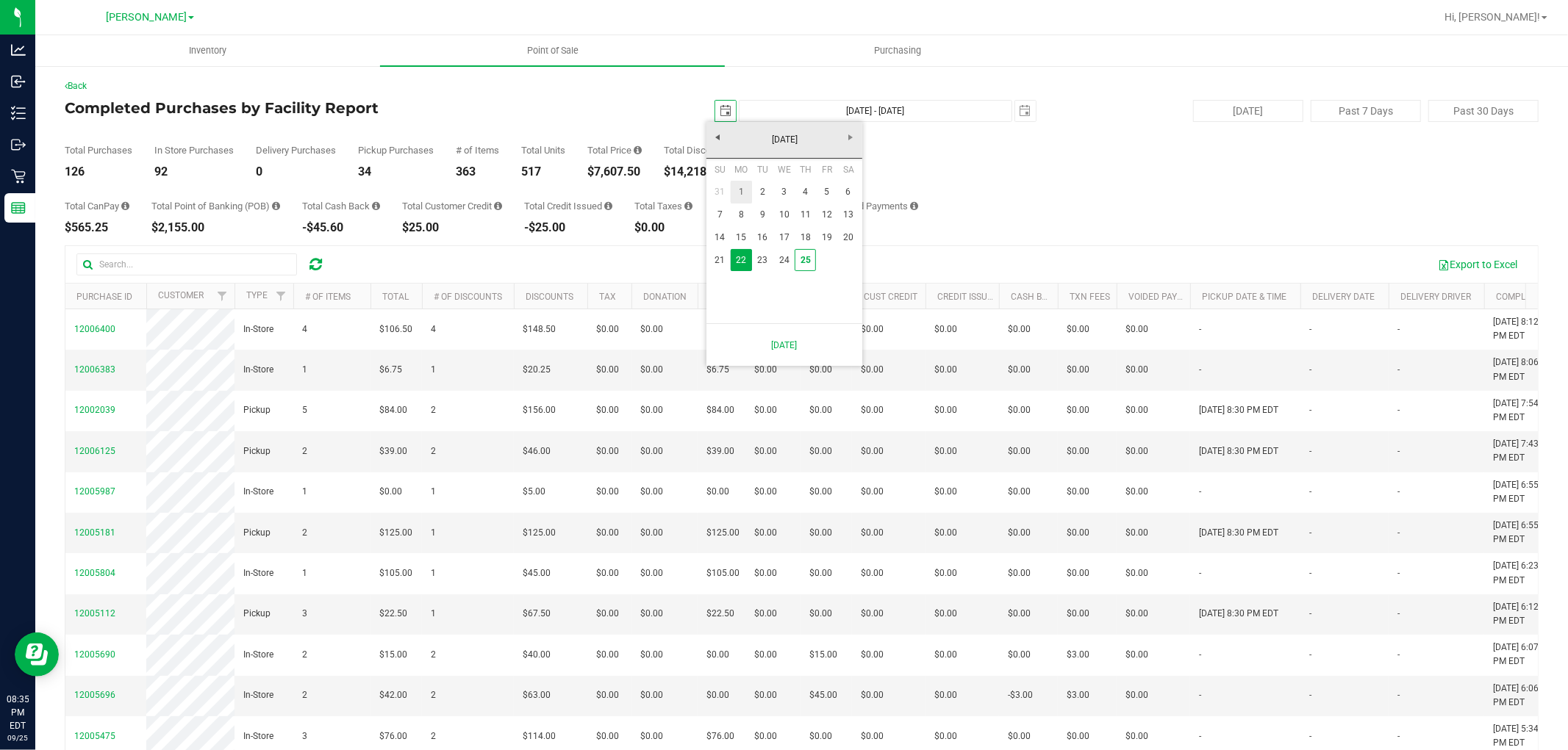
click at [745, 194] on link "1" at bounding box center [741, 192] width 21 height 23
type input "[DATE]"
type input "[DATE] - [DATE]"
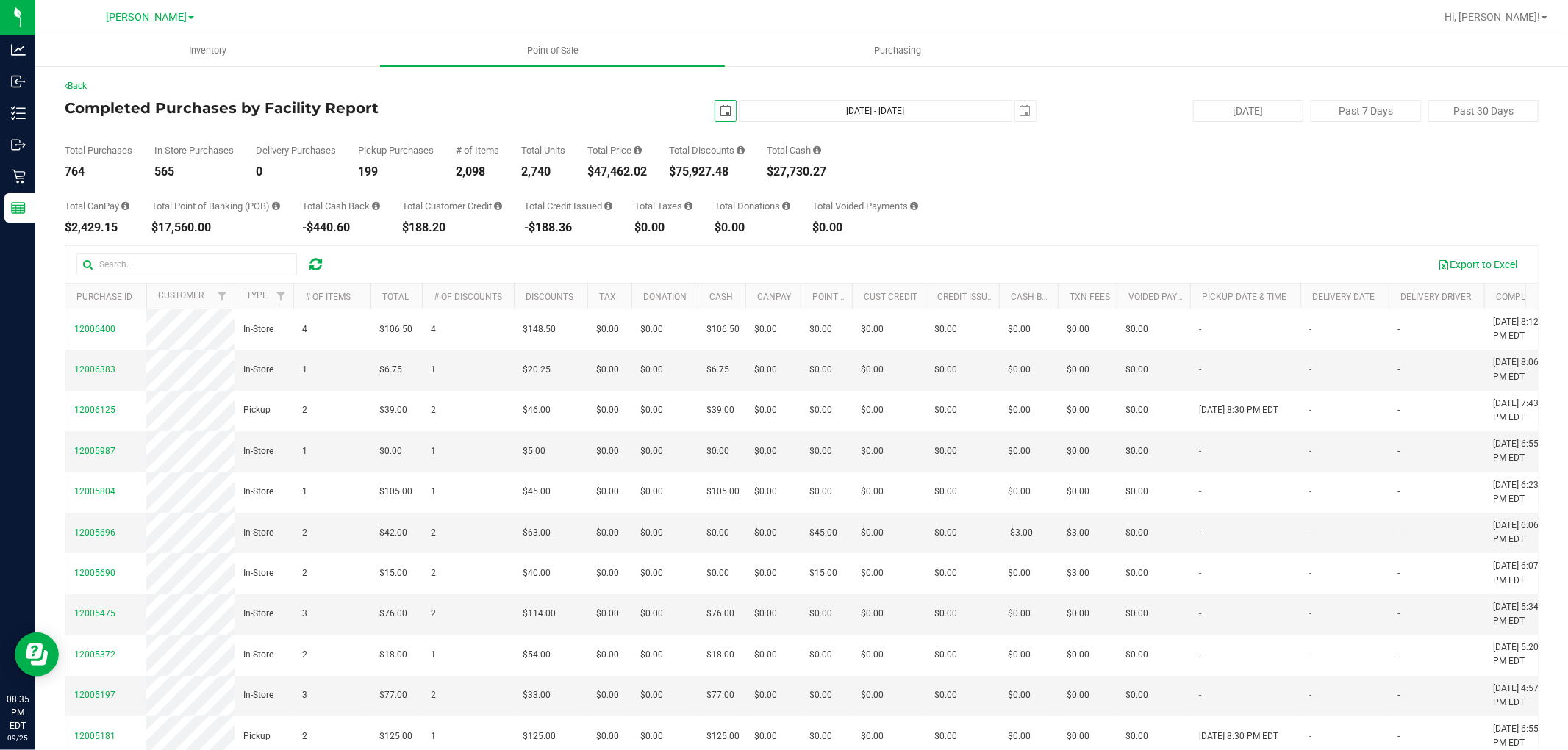
click at [1051, 217] on div "Total CanPay $2,429.15 Total Point of Banking (POB) $17,560.00 Total Cash Back …" at bounding box center [801, 206] width 1474 height 56
